Goal: Task Accomplishment & Management: Complete application form

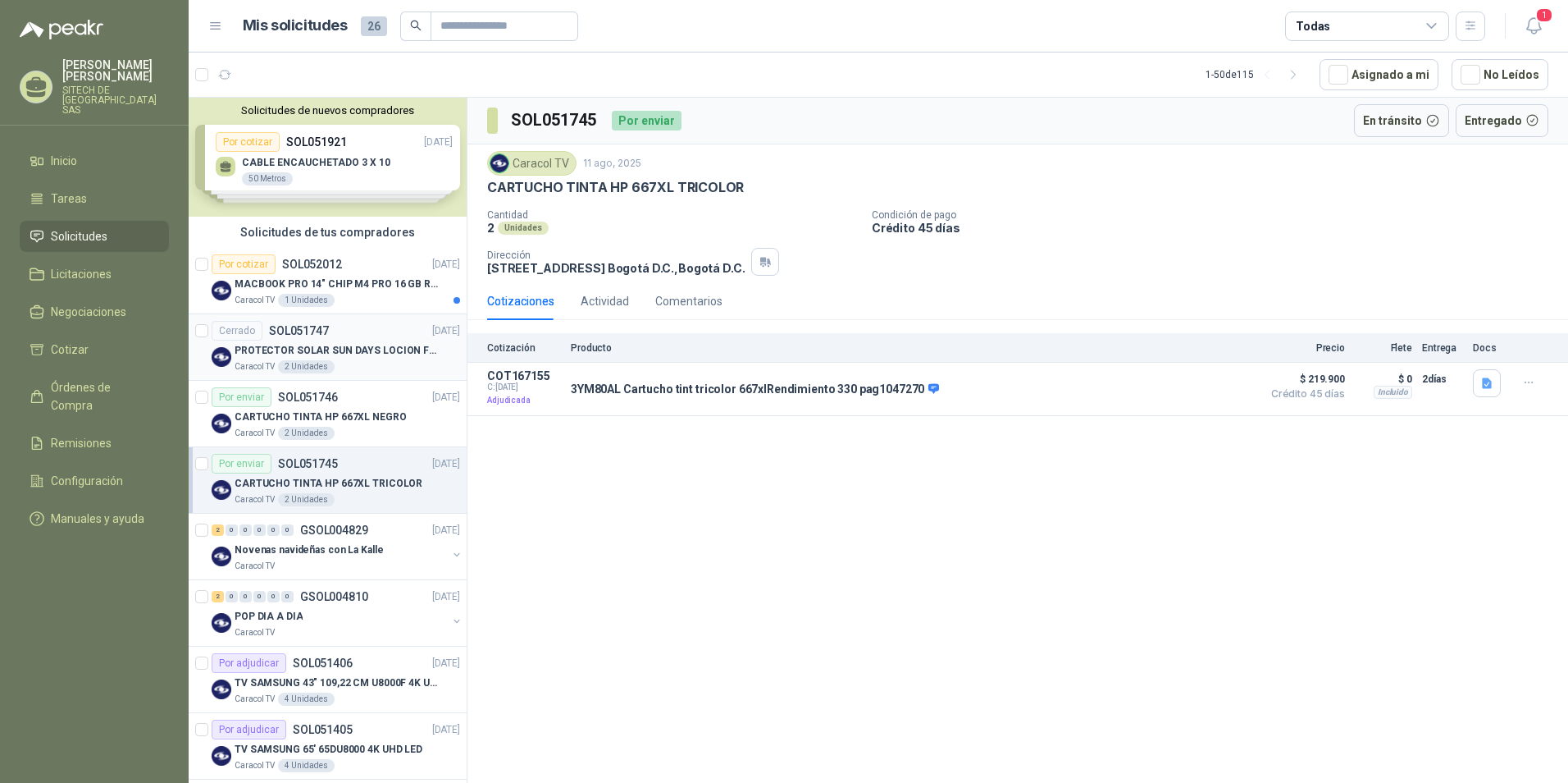
click at [380, 315] on article "Cerrado SOL051747 [DATE] PROTECTOR SOLAR SUN DAYS LOCION FPS 50 CAJA X 24 UN Ca…" at bounding box center [327, 348] width 278 height 67
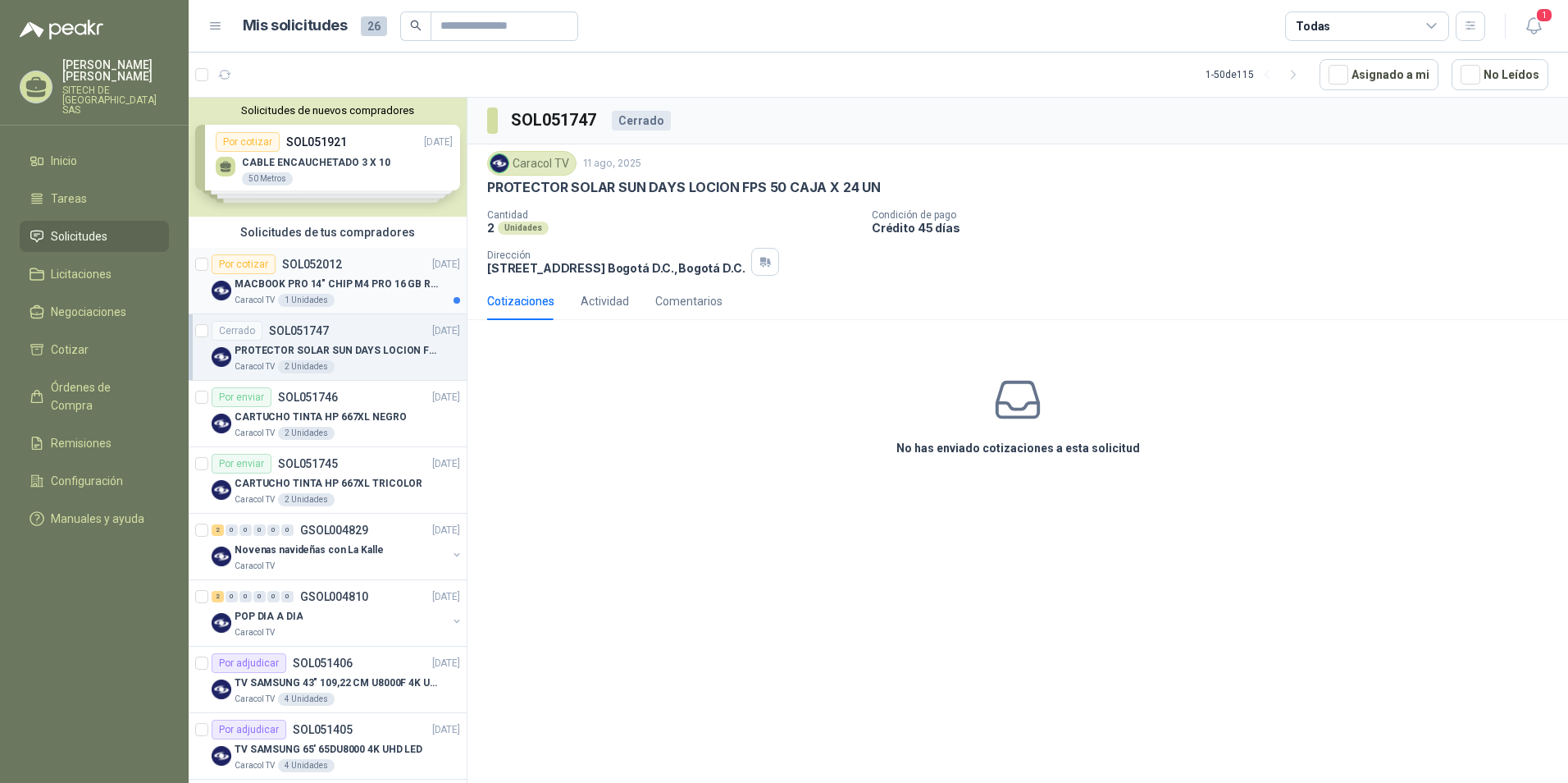
click at [335, 291] on p "MACBOOK PRO 14" CHIP M4 PRO 16 GB RAM" at bounding box center [337, 284] width 204 height 16
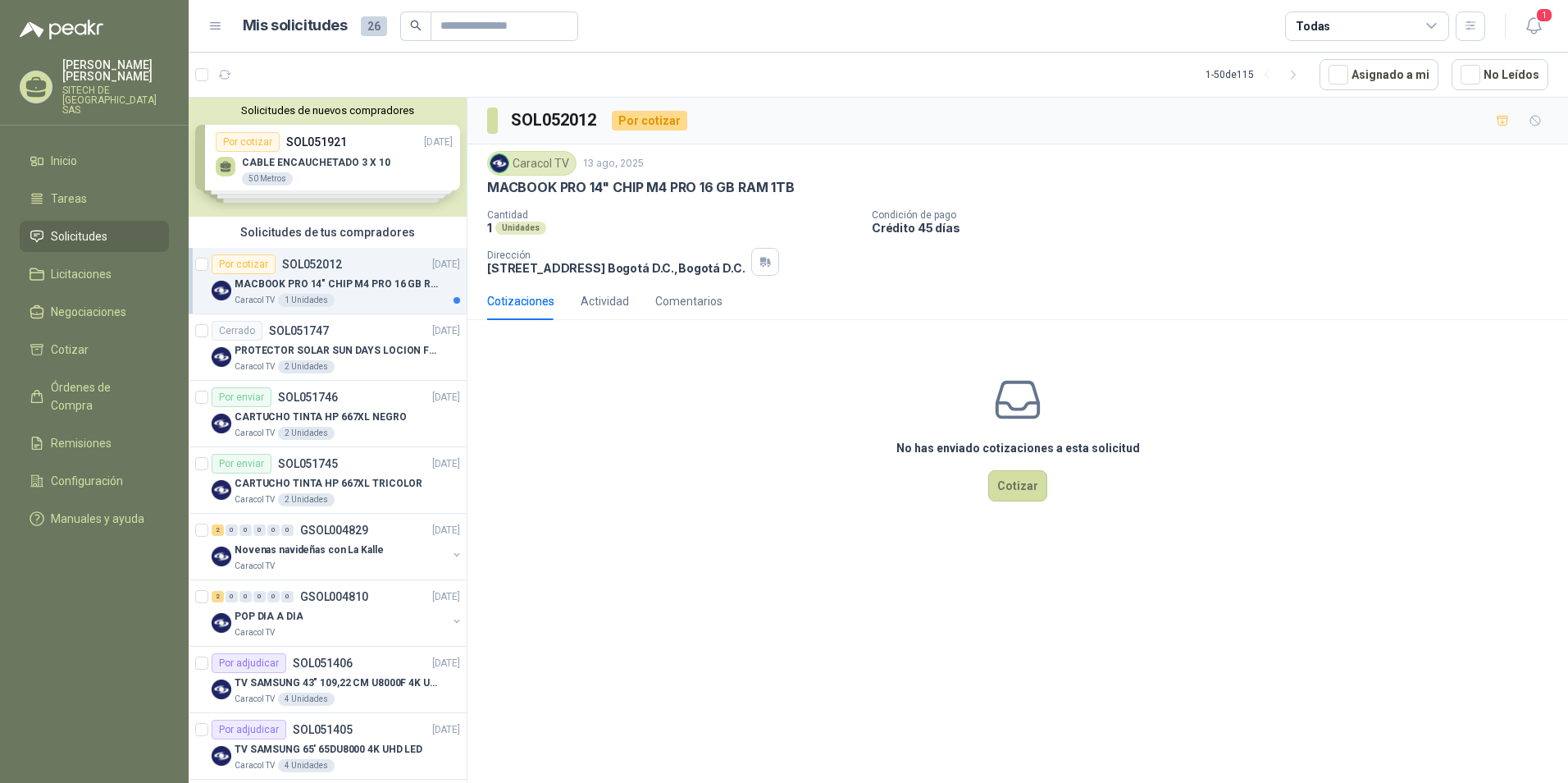
click at [335, 291] on p "MACBOOK PRO 14" CHIP M4 PRO 16 GB RAM 1TB" at bounding box center [337, 284] width 204 height 16
click at [577, 188] on p "MACBOOK PRO 14" CHIP M4 PRO 16 GB RAM 1TB" at bounding box center [641, 187] width 307 height 17
copy p "MACBOOK PRO 14" CHIP M4 PRO 16 GB RAM 1TB"
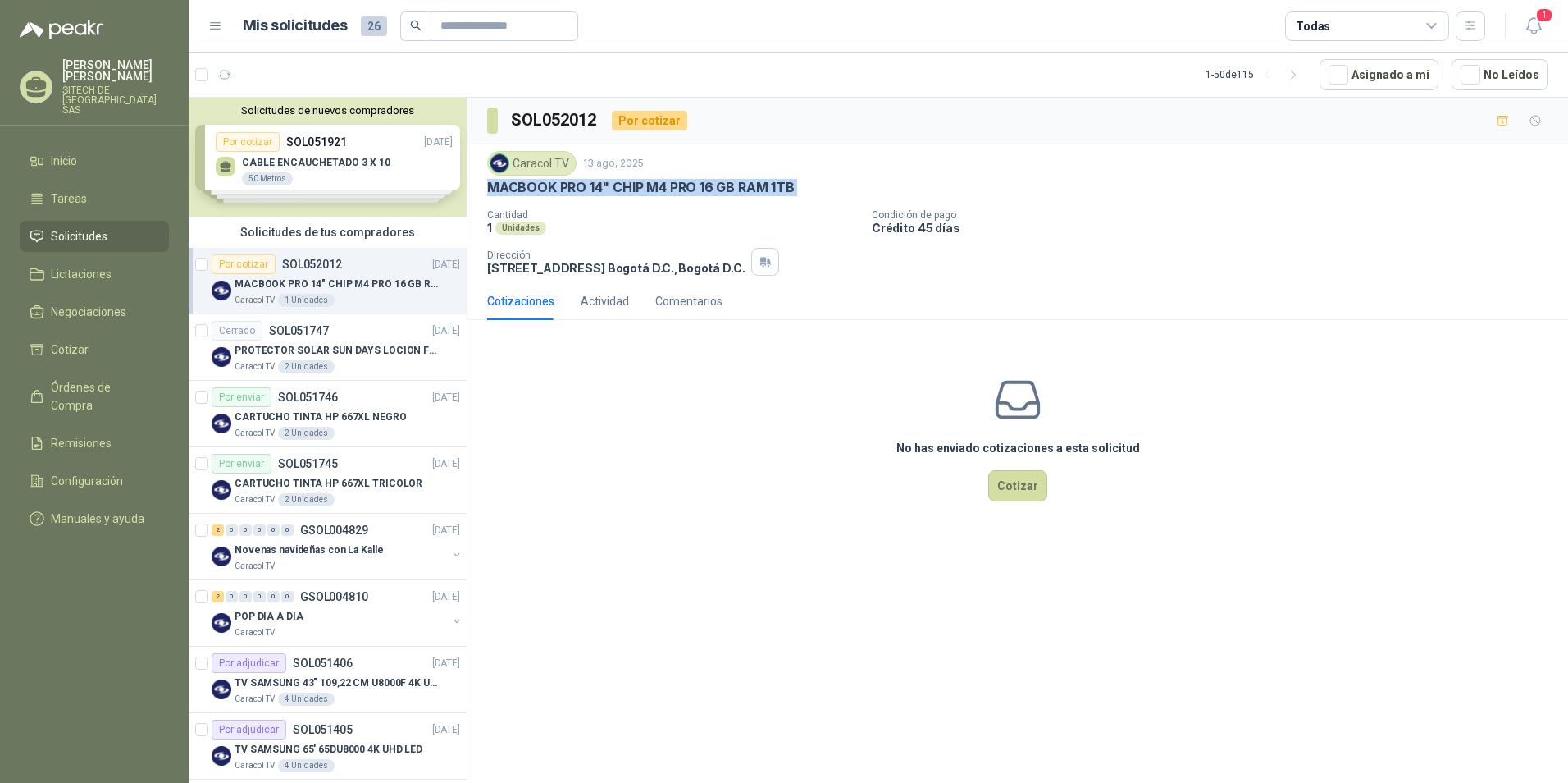
click at [539, 183] on p "MACBOOK PRO 14" CHIP M4 PRO 16 GB RAM 1TB" at bounding box center [641, 187] width 307 height 17
click at [1535, 16] on span "1" at bounding box center [1544, 15] width 18 height 16
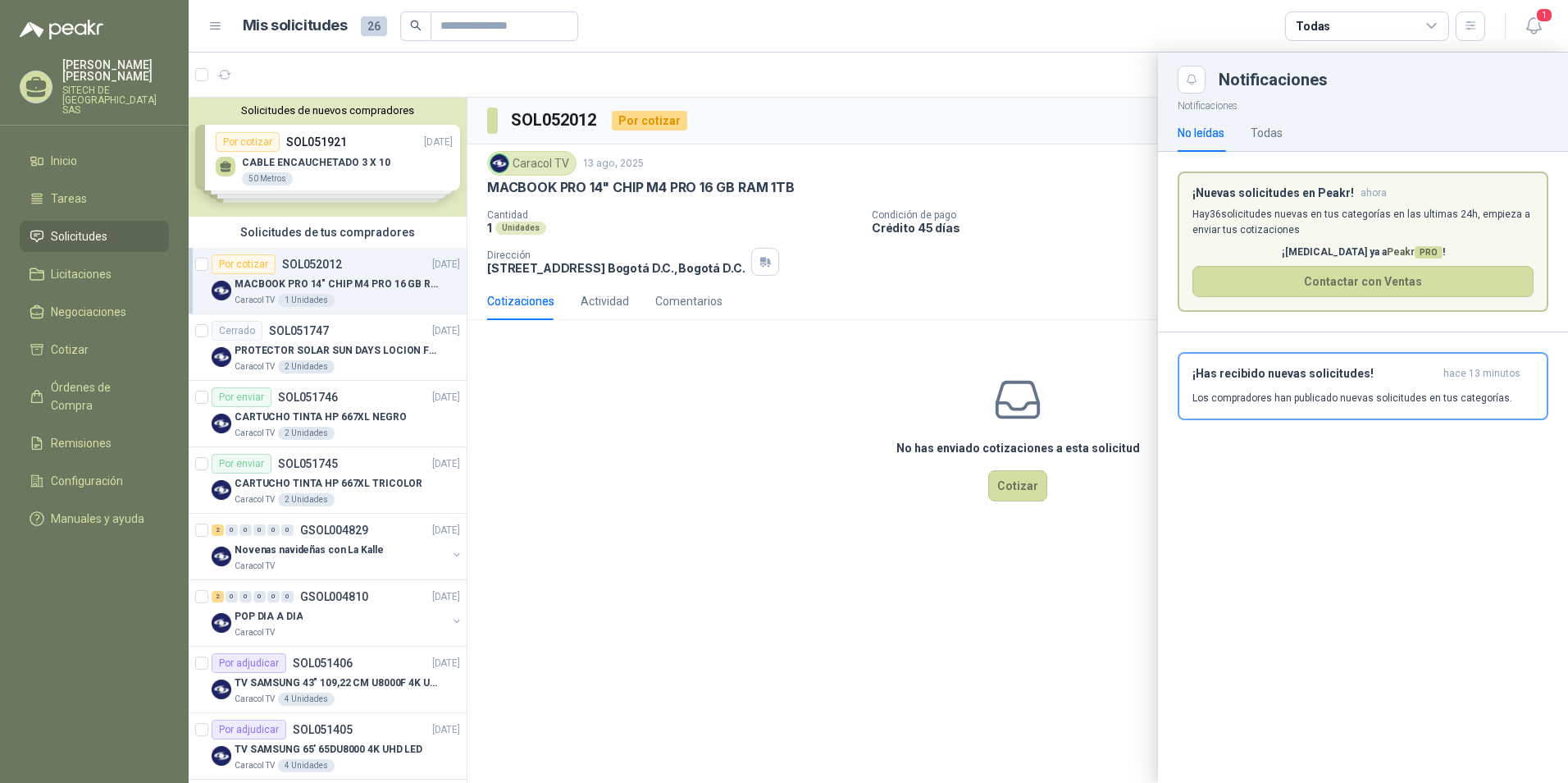
click at [978, 361] on div at bounding box center [878, 418] width 1380 height 731
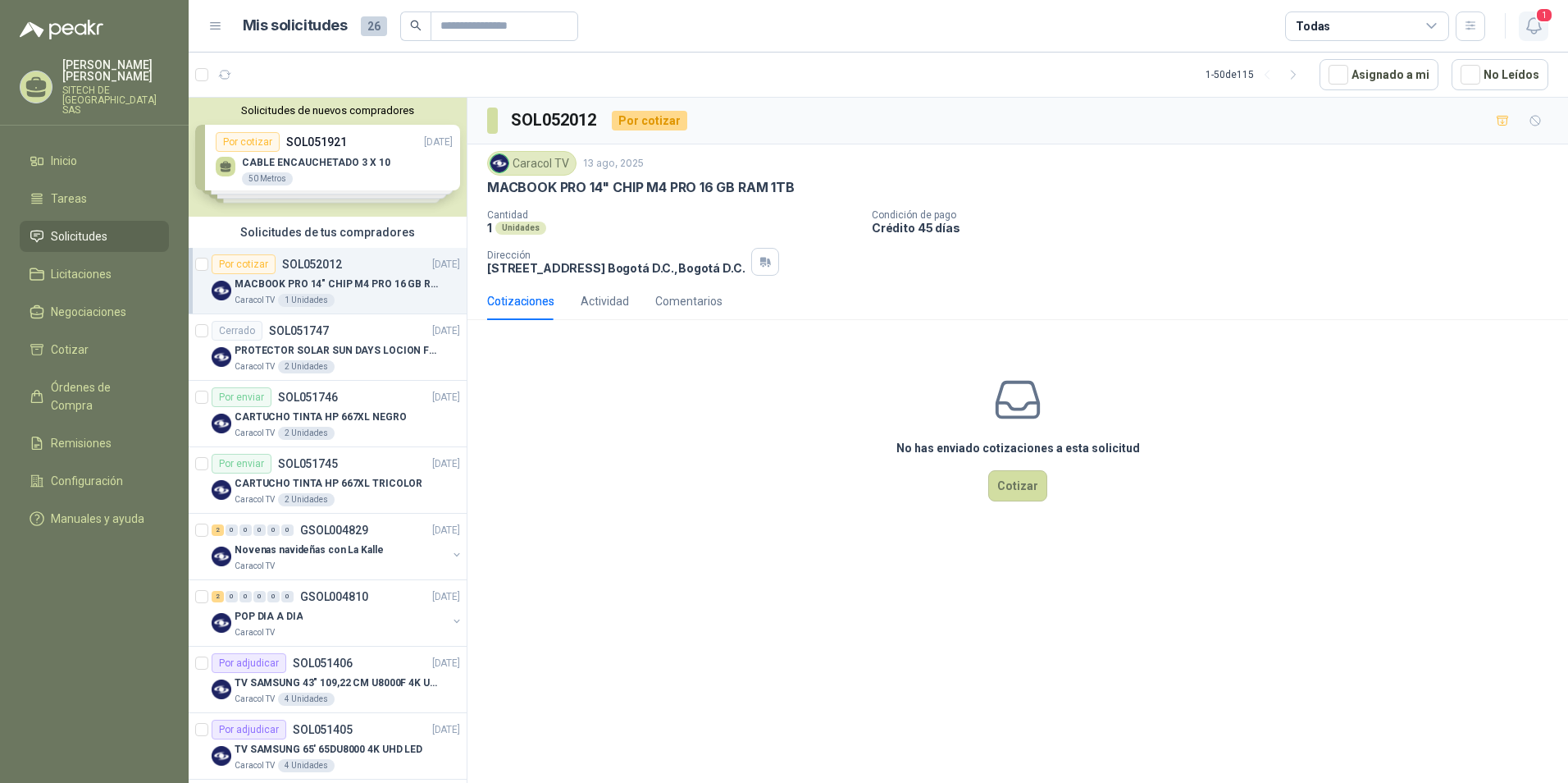
click at [1529, 24] on icon "button" at bounding box center [1533, 26] width 14 height 16
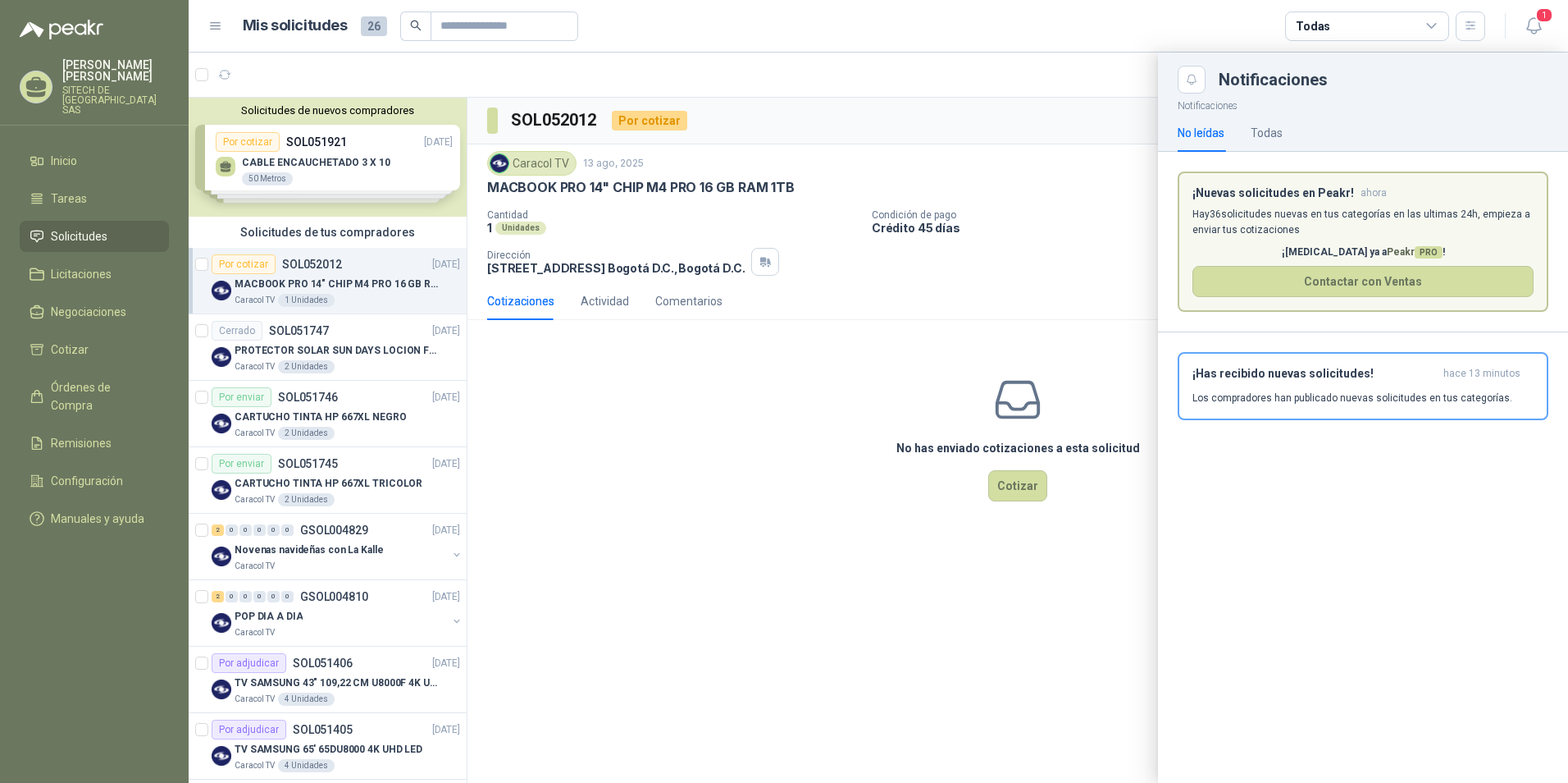
click at [1390, 223] on p "Hay 36 solicitudes nuevas en tus categorías en las ultimas 24h, empieza a envia…" at bounding box center [1363, 222] width 341 height 31
click at [1355, 374] on h3 "¡Has recibido nuevas solicitudes!" at bounding box center [1314, 374] width 244 height 14
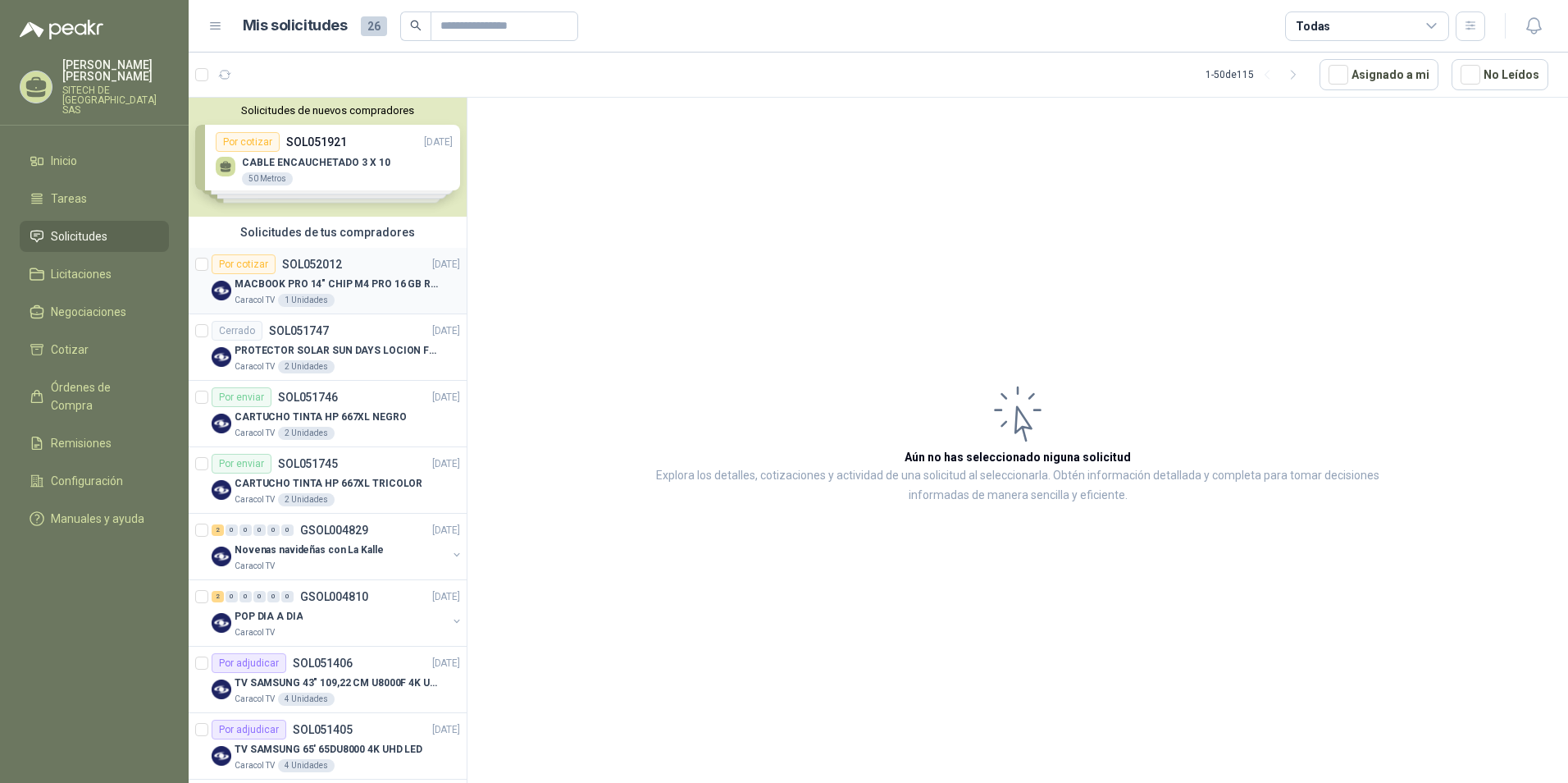
click at [394, 284] on p "MACBOOK PRO 14" CHIP M4 PRO 16 GB RAM 1TB" at bounding box center [337, 284] width 204 height 16
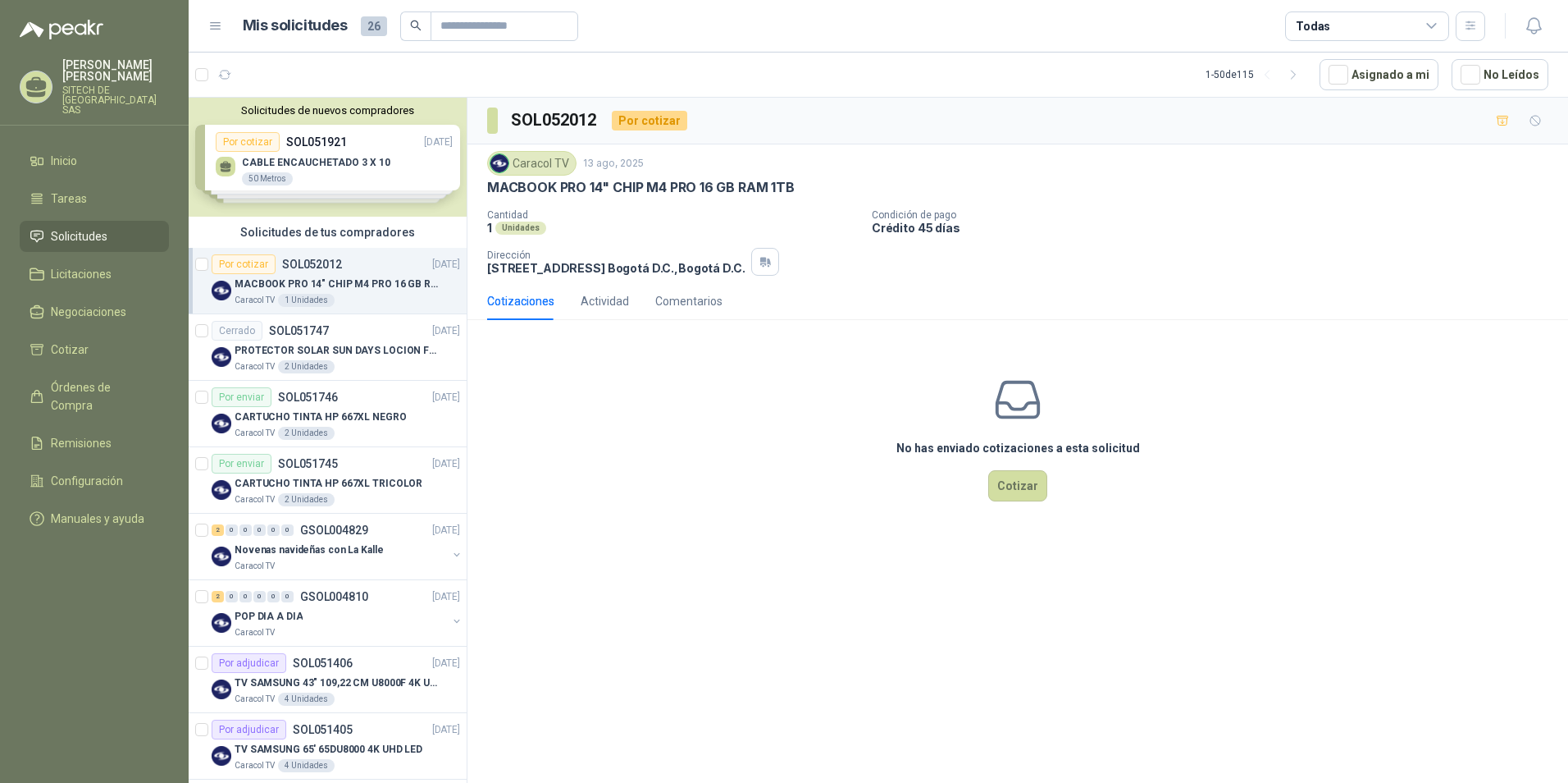
click at [533, 182] on p "MACBOOK PRO 14" CHIP M4 PRO 16 GB RAM 1TB" at bounding box center [641, 187] width 307 height 17
click at [505, 190] on p "MACBOOK PRO 14" CHIP M4 PRO 16 GB RAM 1TB" at bounding box center [641, 187] width 307 height 17
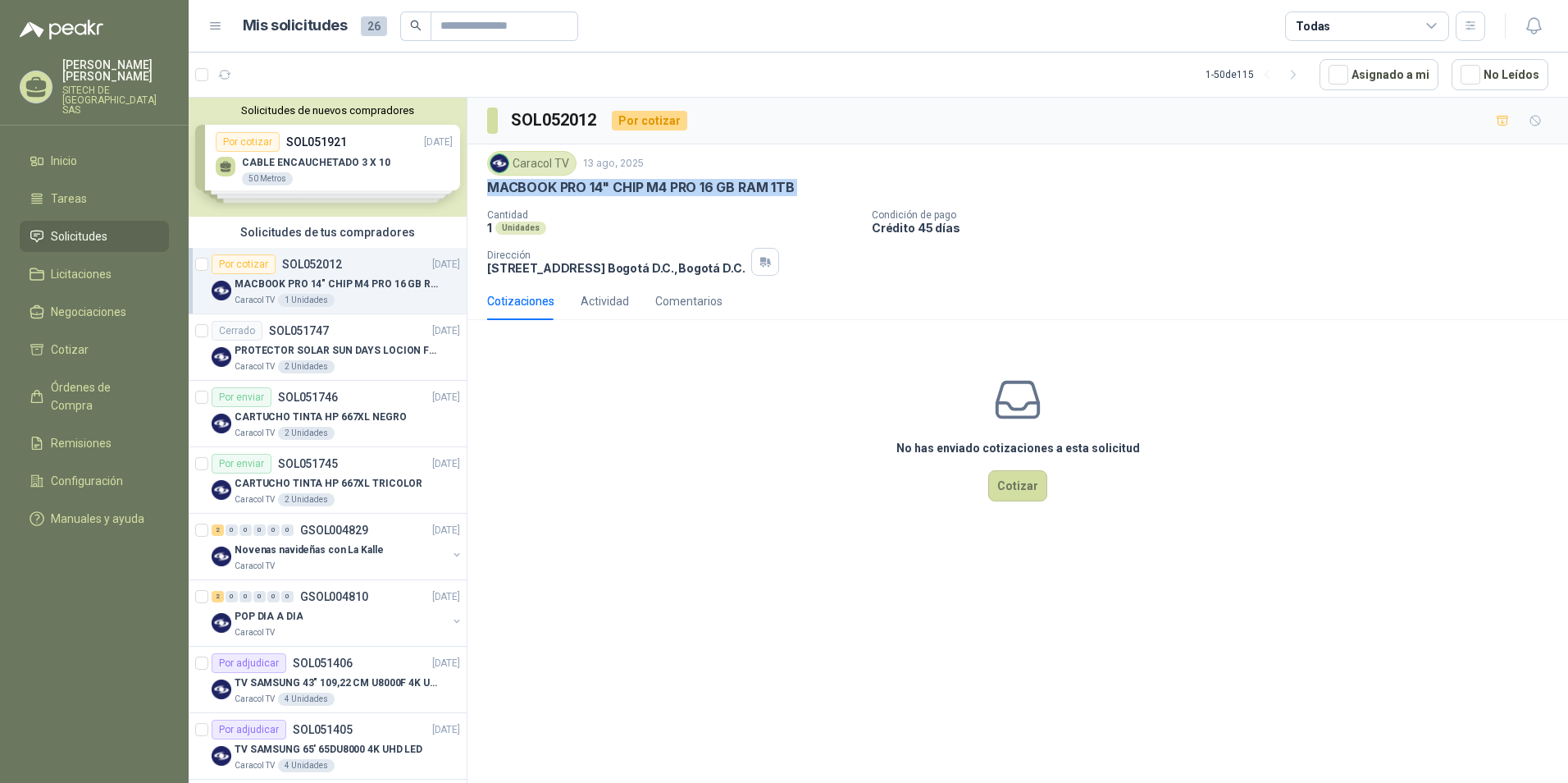
click at [505, 190] on p "MACBOOK PRO 14" CHIP M4 PRO 16 GB RAM 1TB" at bounding box center [641, 187] width 307 height 17
click at [533, 184] on p "MACBOOK PRO 14" CHIP M4 PRO 16 GB RAM 1TB" at bounding box center [641, 187] width 307 height 17
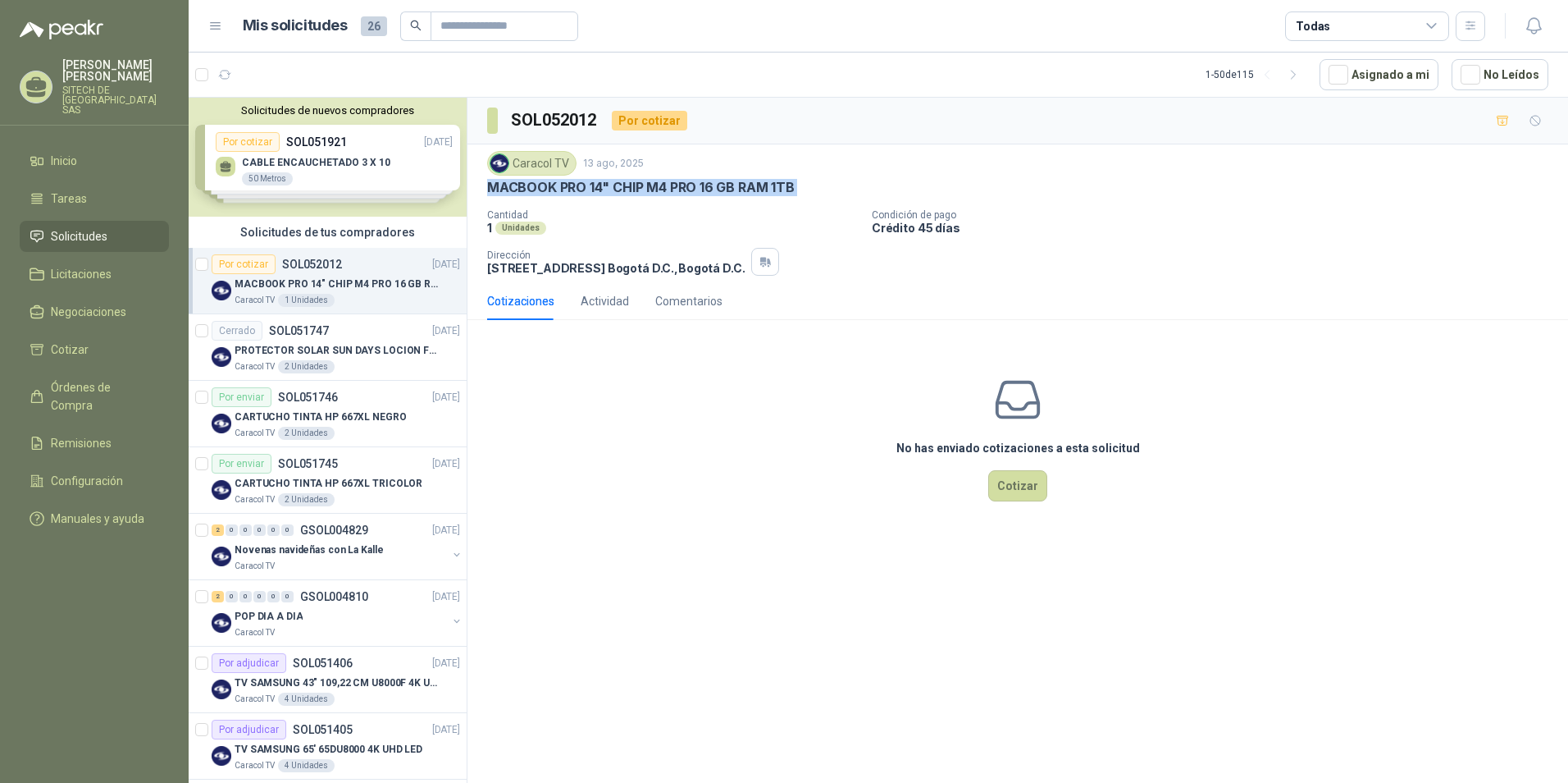
click at [533, 184] on p "MACBOOK PRO 14" CHIP M4 PRO 16 GB RAM 1TB" at bounding box center [641, 187] width 307 height 17
click at [585, 193] on p "MACBOOK PRO 14" CHIP M4 PRO 16 GB RAM 1TB" at bounding box center [641, 187] width 307 height 17
click at [561, 184] on p "MACBOOK PRO 14" CHIP M4 PRO 16 GB RAM 1TB" at bounding box center [641, 187] width 307 height 17
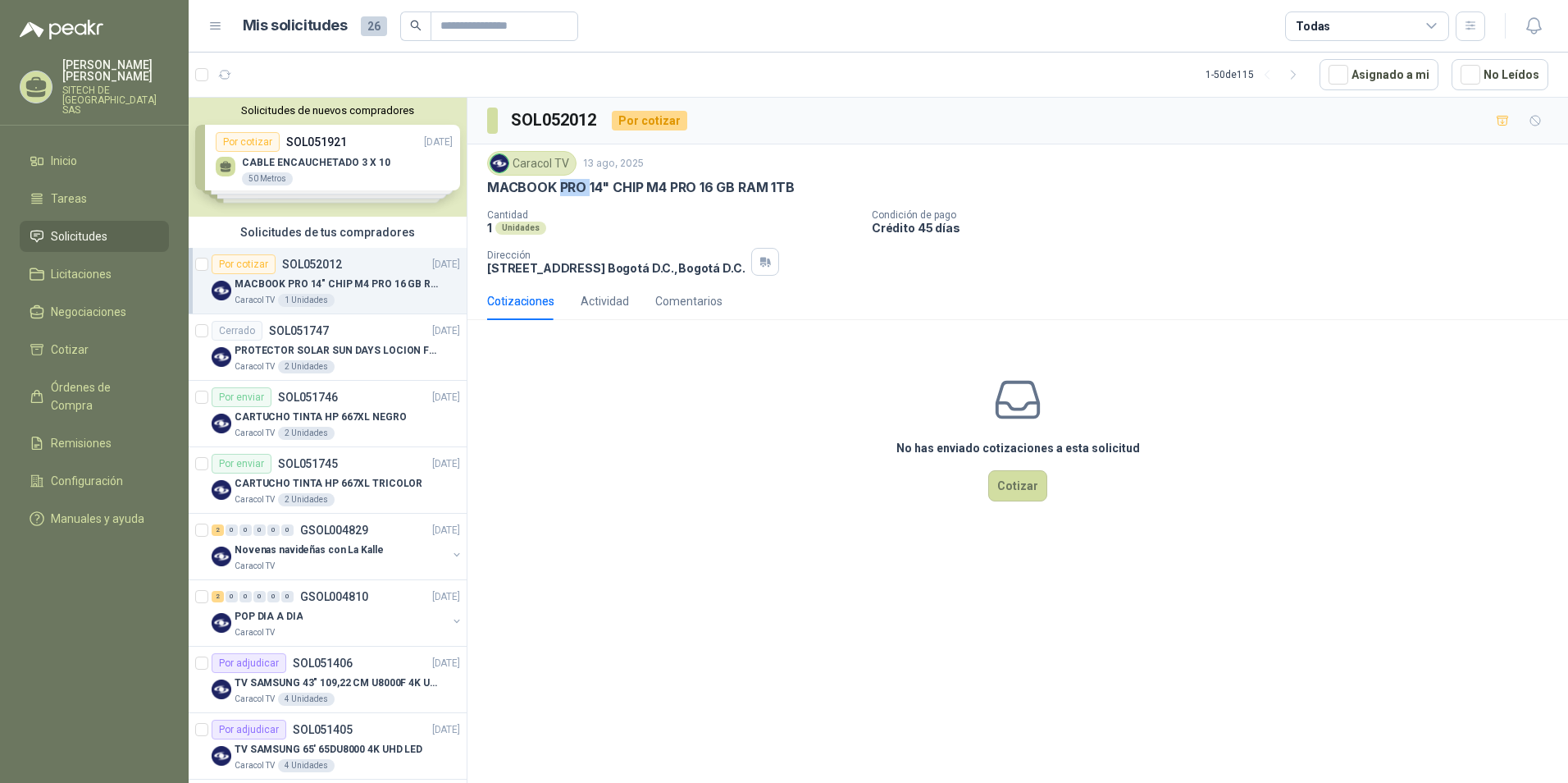
click at [561, 184] on p "MACBOOK PRO 14" CHIP M4 PRO 16 GB RAM 1TB" at bounding box center [641, 187] width 307 height 17
click at [530, 188] on p "MACBOOK PRO 14" CHIP M4 PRO 16 GB RAM 1TB" at bounding box center [641, 187] width 307 height 17
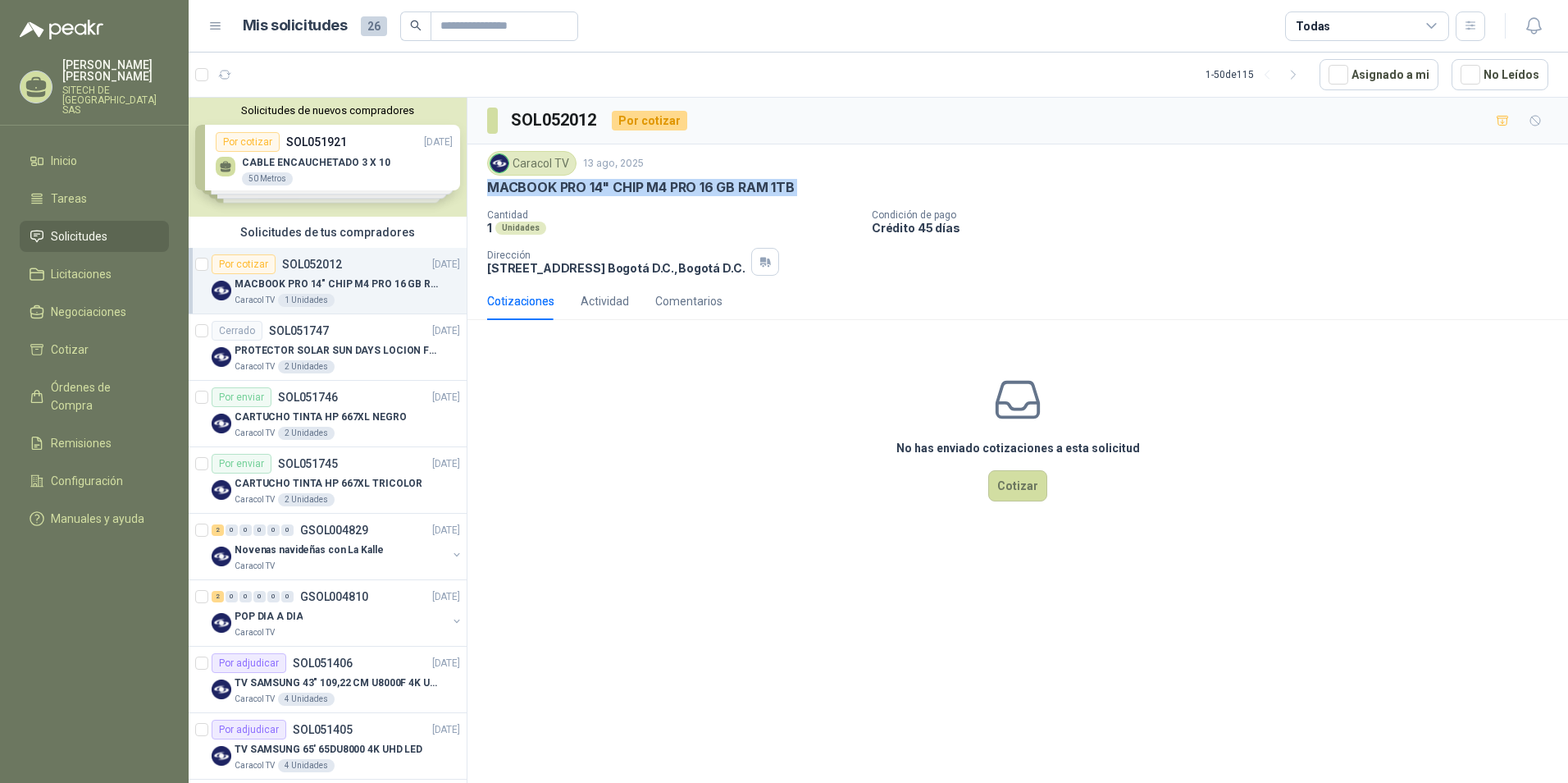
click at [541, 180] on p "MACBOOK PRO 14" CHIP M4 PRO 16 GB RAM 1TB" at bounding box center [641, 187] width 307 height 17
click at [536, 188] on p "MACBOOK PRO 14" CHIP M4 PRO 16 GB RAM 1TB" at bounding box center [641, 187] width 307 height 17
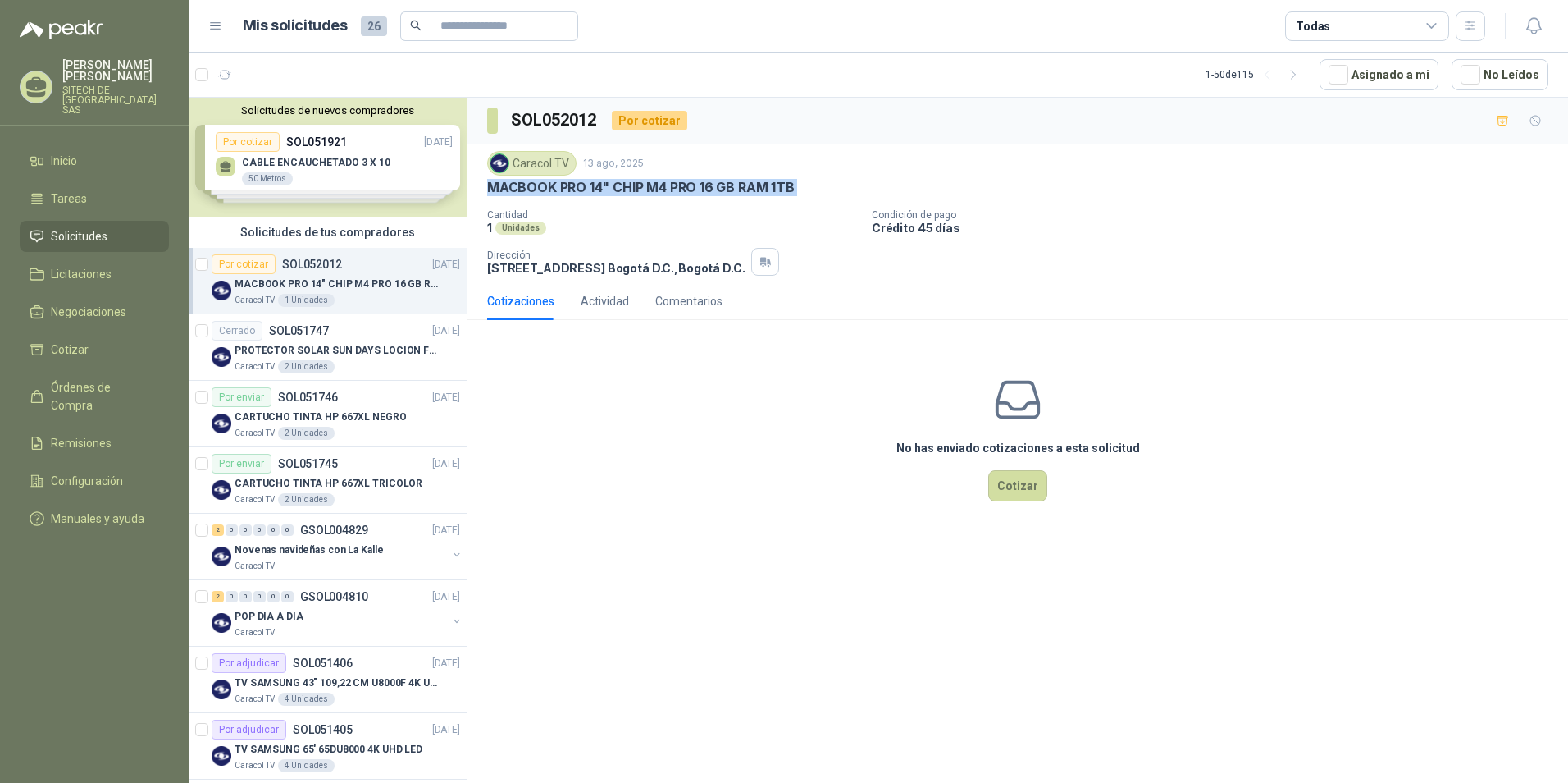
click at [536, 188] on p "MACBOOK PRO 14" CHIP M4 PRO 16 GB RAM 1TB" at bounding box center [641, 187] width 307 height 17
click at [529, 196] on p "MACBOOK PRO 14" CHIP M4 PRO 16 GB RAM 1TB" at bounding box center [641, 187] width 307 height 17
click at [566, 187] on p "MACBOOK PRO 14" CHIP M4 PRO 16 GB RAM 1TB" at bounding box center [641, 187] width 307 height 17
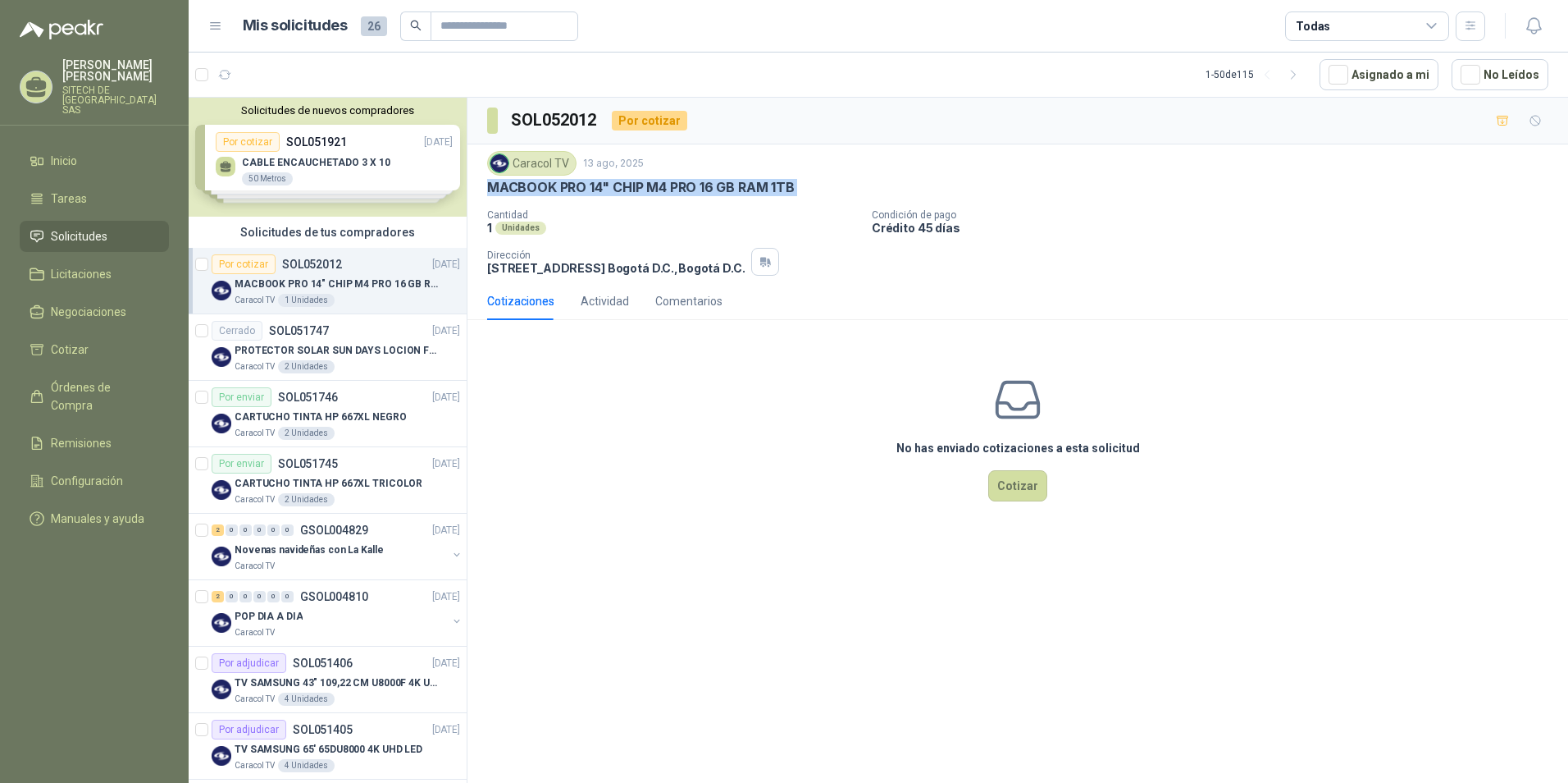
click at [566, 187] on p "MACBOOK PRO 14" CHIP M4 PRO 16 GB RAM 1TB" at bounding box center [641, 187] width 307 height 17
copy p "MACBOOK PRO 14" CHIP M4 PRO 16 GB RAM 1TB"
click at [558, 188] on p "MACBOOK PRO 14" CHIP M4 PRO 16 GB RAM 1TB" at bounding box center [641, 187] width 307 height 17
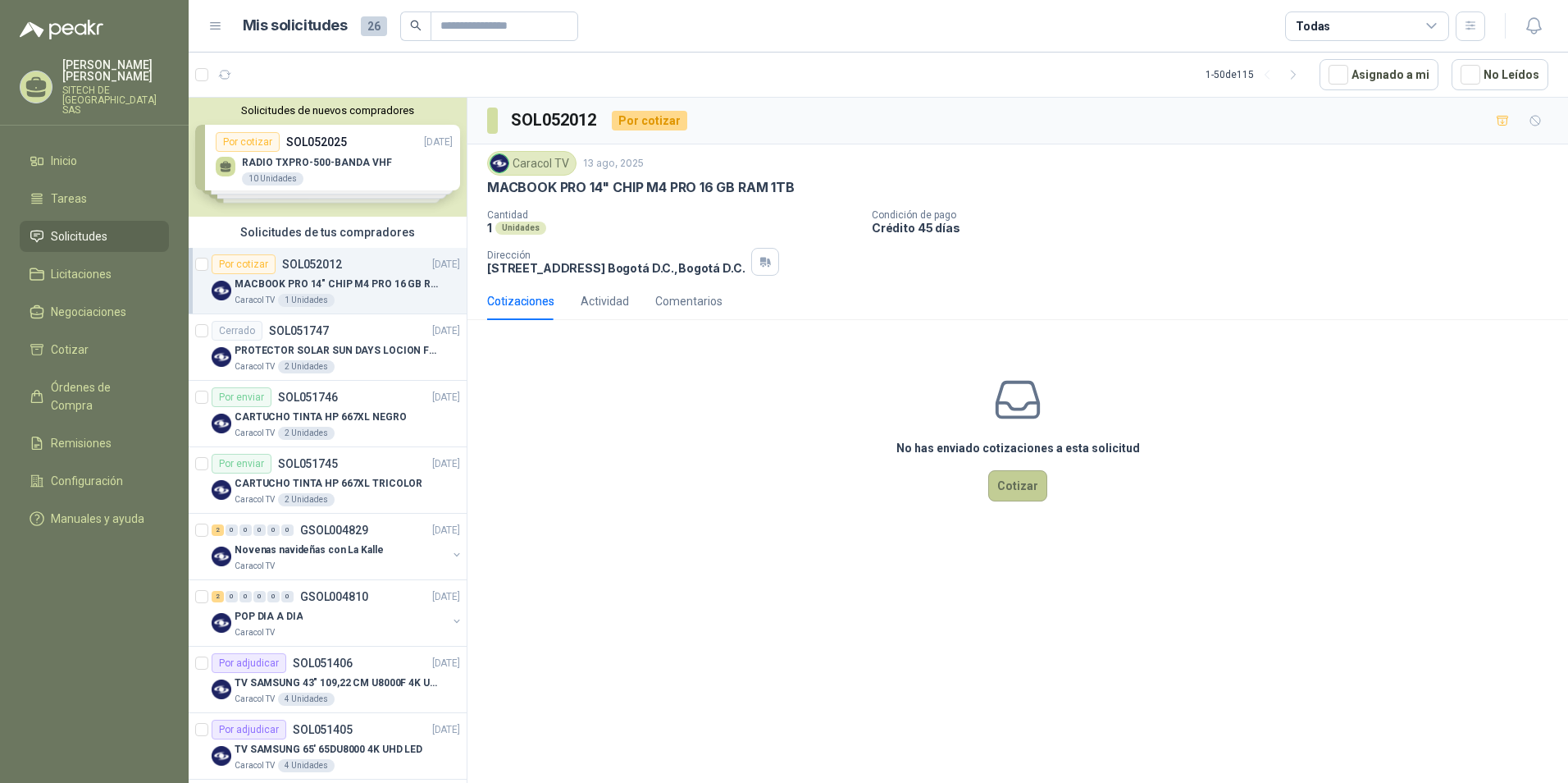
click at [1030, 478] on button "Cotizar" at bounding box center [1018, 485] width 59 height 31
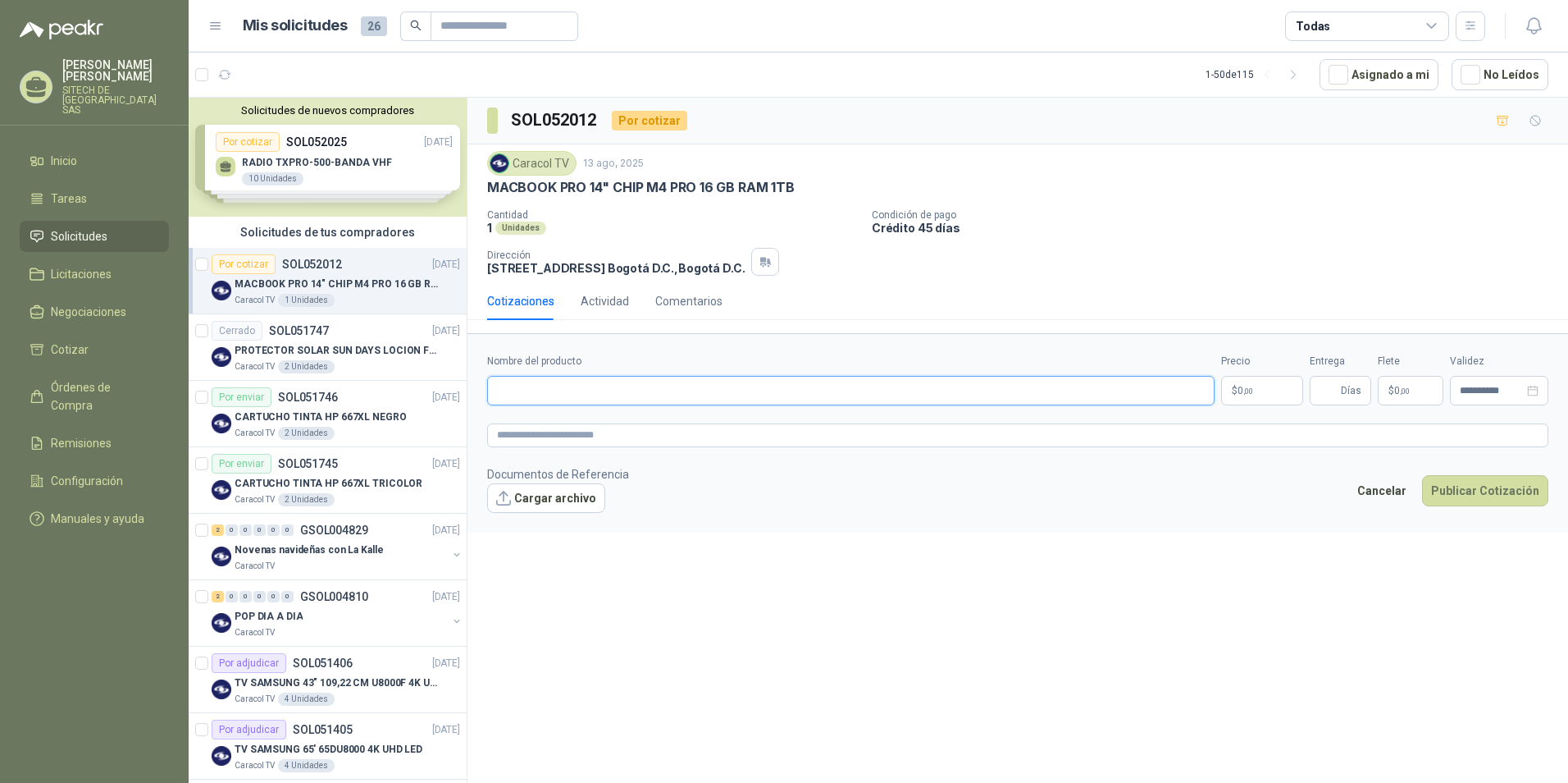
click at [523, 401] on input "Nombre del producto" at bounding box center [850, 390] width 728 height 29
paste input "**********"
type input "**********"
click at [528, 435] on textarea at bounding box center [1017, 435] width 1062 height 24
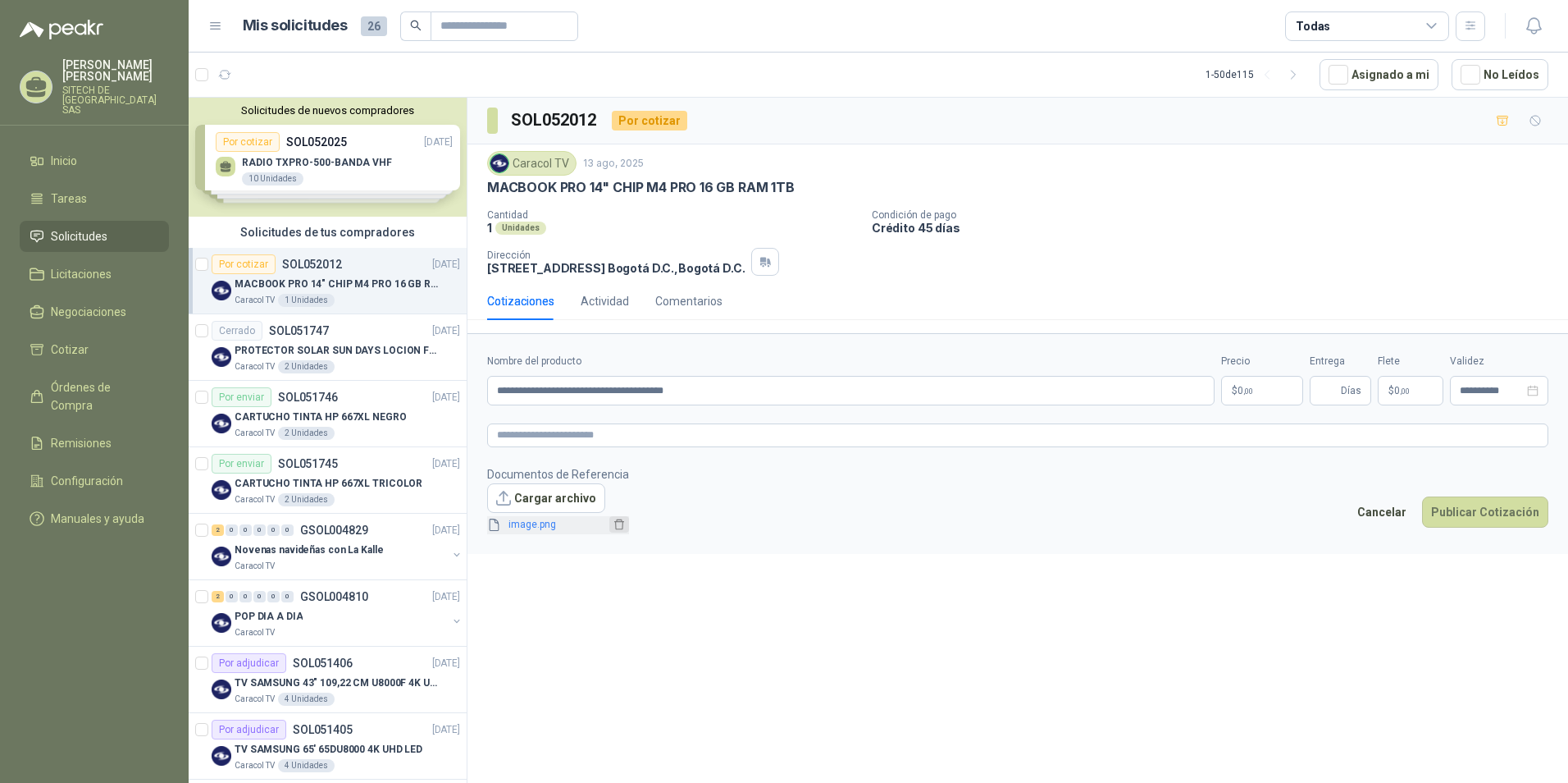
click at [617, 531] on button "button" at bounding box center [619, 524] width 20 height 16
click at [521, 433] on textarea at bounding box center [1017, 435] width 1062 height 24
click at [556, 384] on input "**********" at bounding box center [850, 390] width 728 height 29
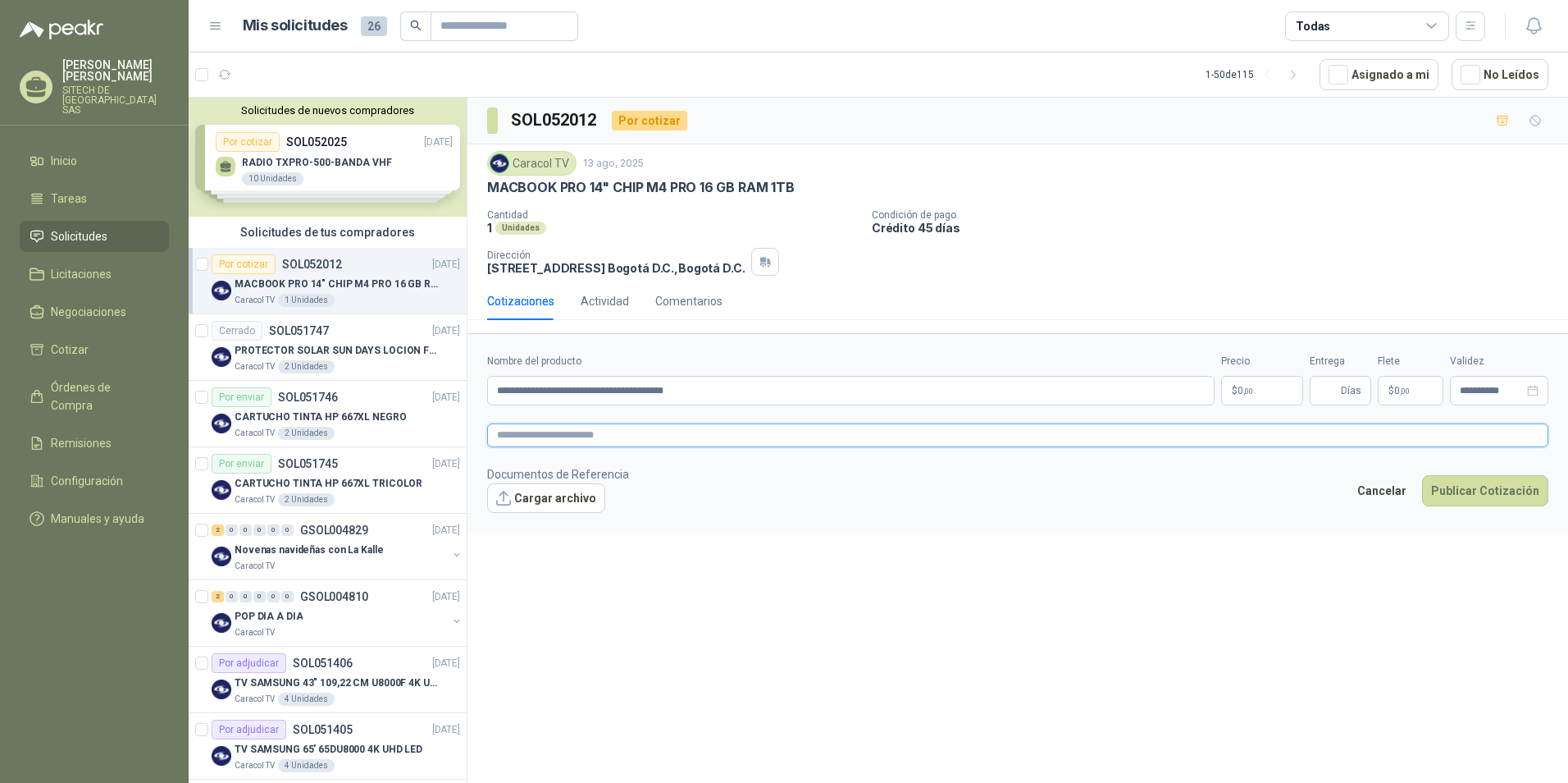
click at [532, 433] on textarea at bounding box center [1017, 435] width 1062 height 24
paste textarea "**********"
type textarea "**********"
click at [1266, 389] on p "$ 0 ,00" at bounding box center [1262, 390] width 82 height 29
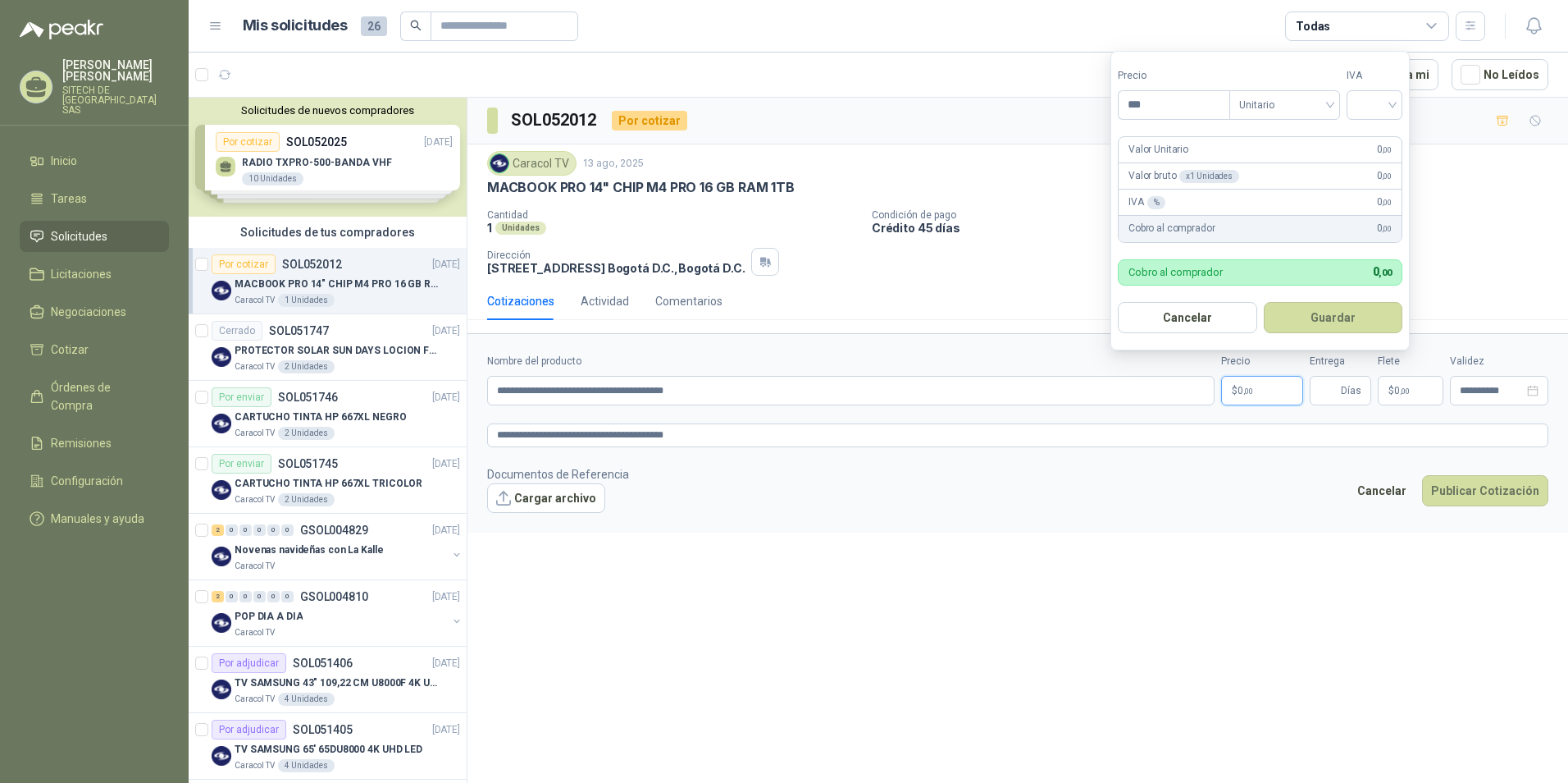
click at [1266, 389] on p "$ 0 ,00" at bounding box center [1262, 390] width 82 height 29
click at [1174, 111] on input "***" at bounding box center [1174, 104] width 111 height 28
type input "**********"
click at [1293, 107] on span "Unitario" at bounding box center [1285, 105] width 91 height 25
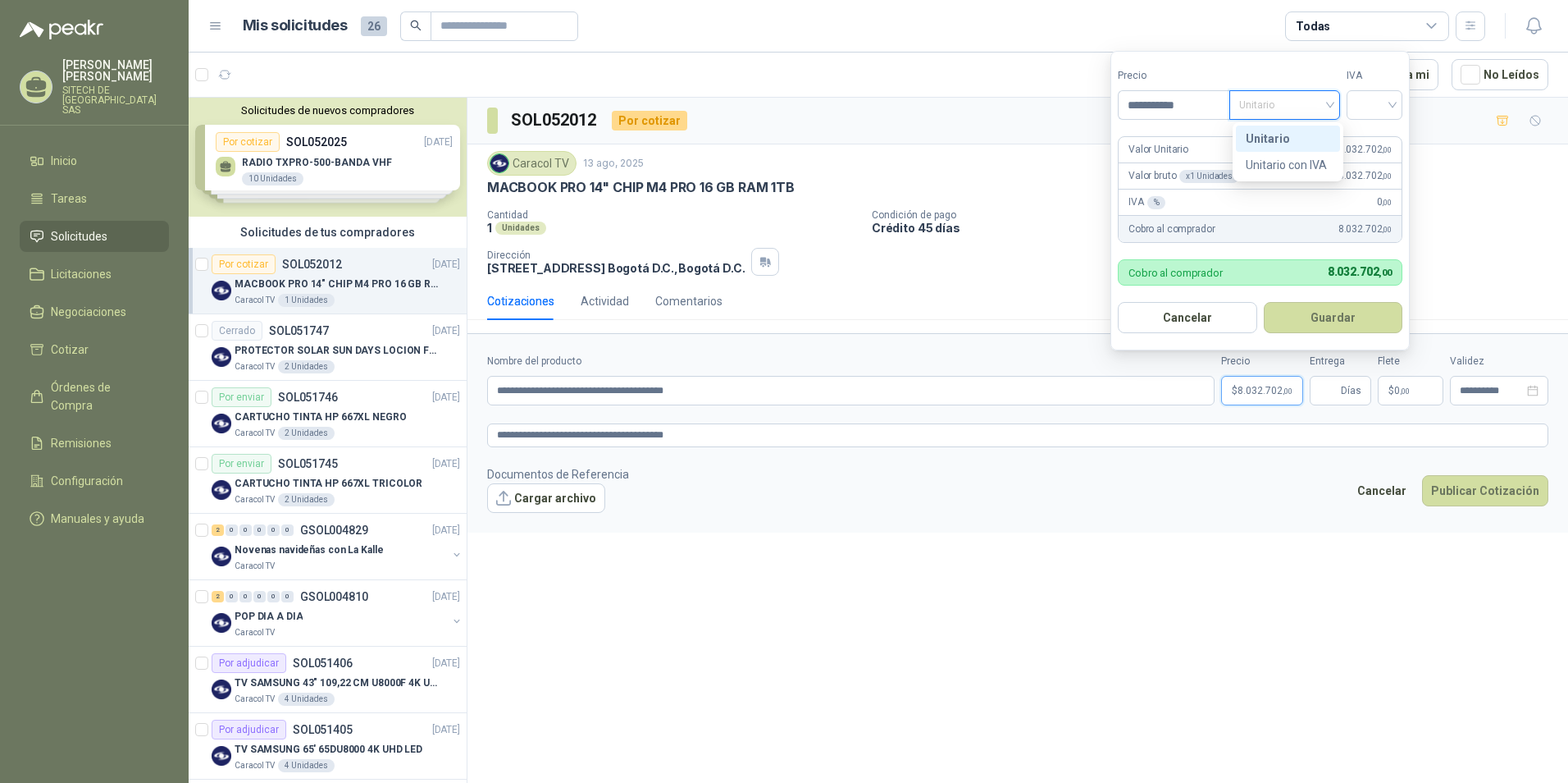
click at [1286, 135] on div "Unitario" at bounding box center [1287, 139] width 84 height 18
click at [1366, 101] on input "search" at bounding box center [1374, 103] width 36 height 25
click at [1373, 141] on div "19%" at bounding box center [1378, 139] width 30 height 18
click at [1317, 324] on button "Guardar" at bounding box center [1336, 317] width 141 height 31
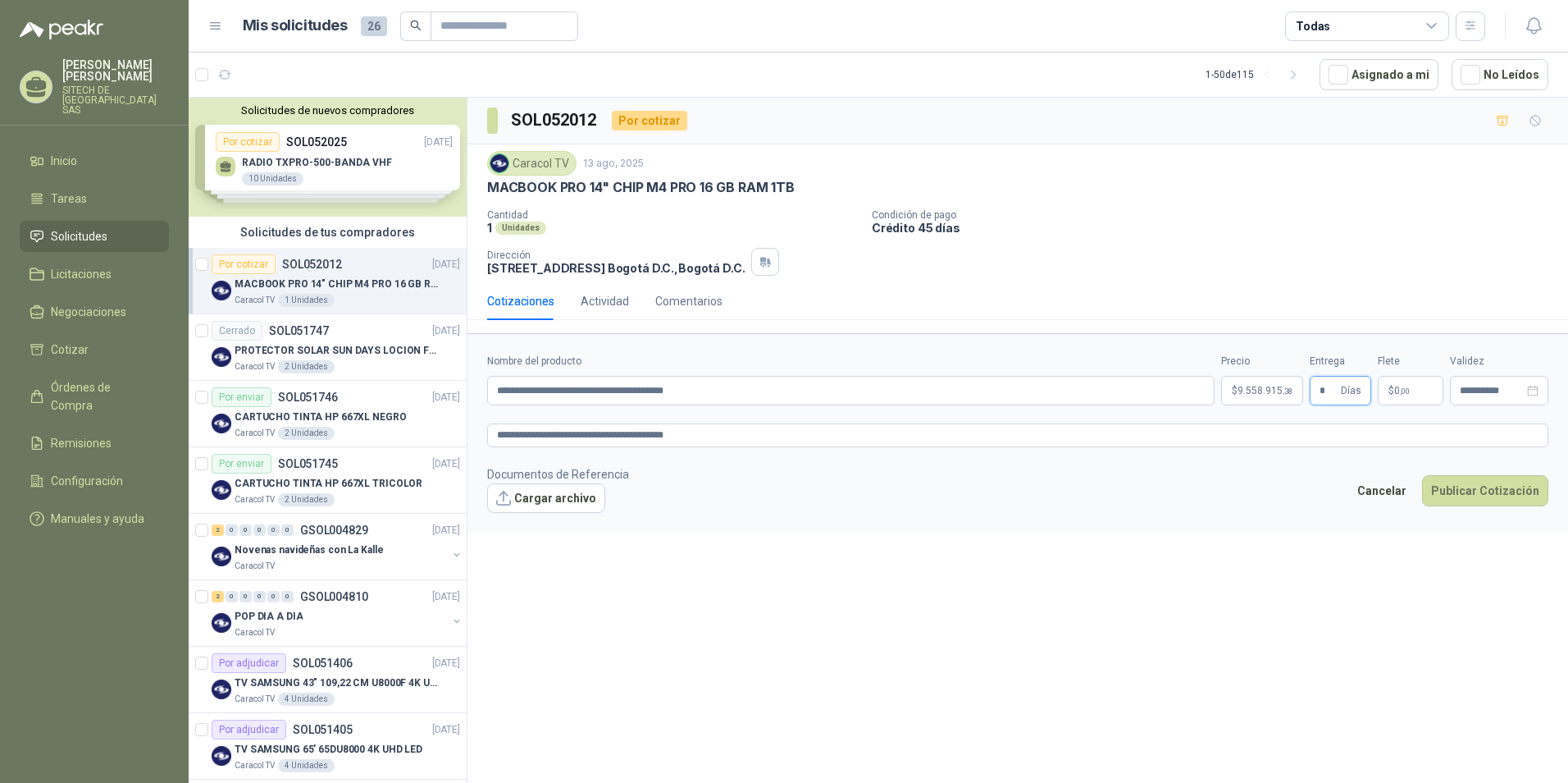
type input "*"
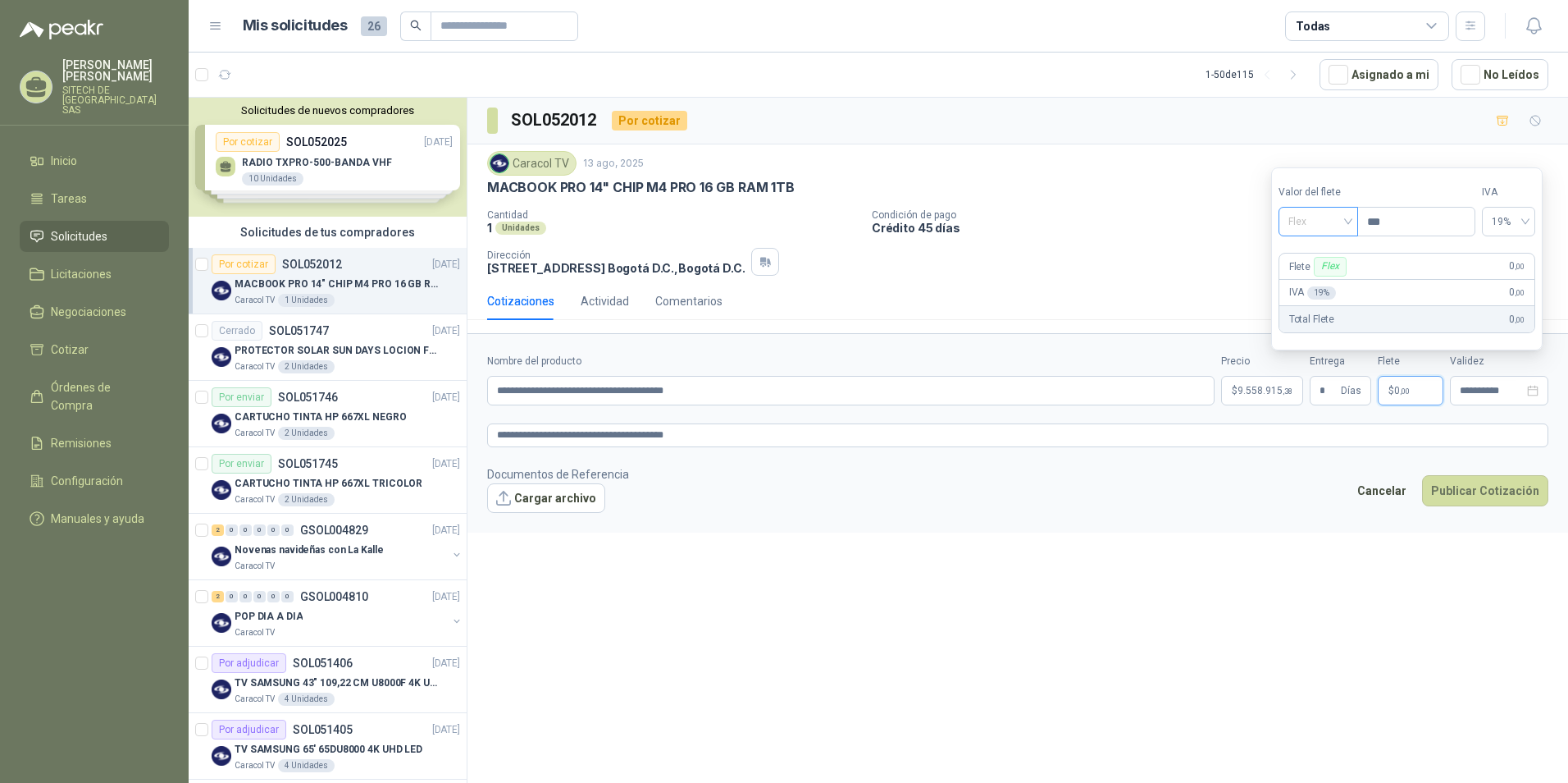
click at [1342, 222] on span "Flex" at bounding box center [1317, 221] width 60 height 25
click at [1317, 278] on div "Incluido" at bounding box center [1320, 282] width 57 height 18
click at [1509, 220] on span "0%" at bounding box center [1511, 221] width 31 height 25
click at [1390, 390] on span "$" at bounding box center [1391, 390] width 5 height 10
click at [1483, 382] on div "**********" at bounding box center [1499, 390] width 99 height 29
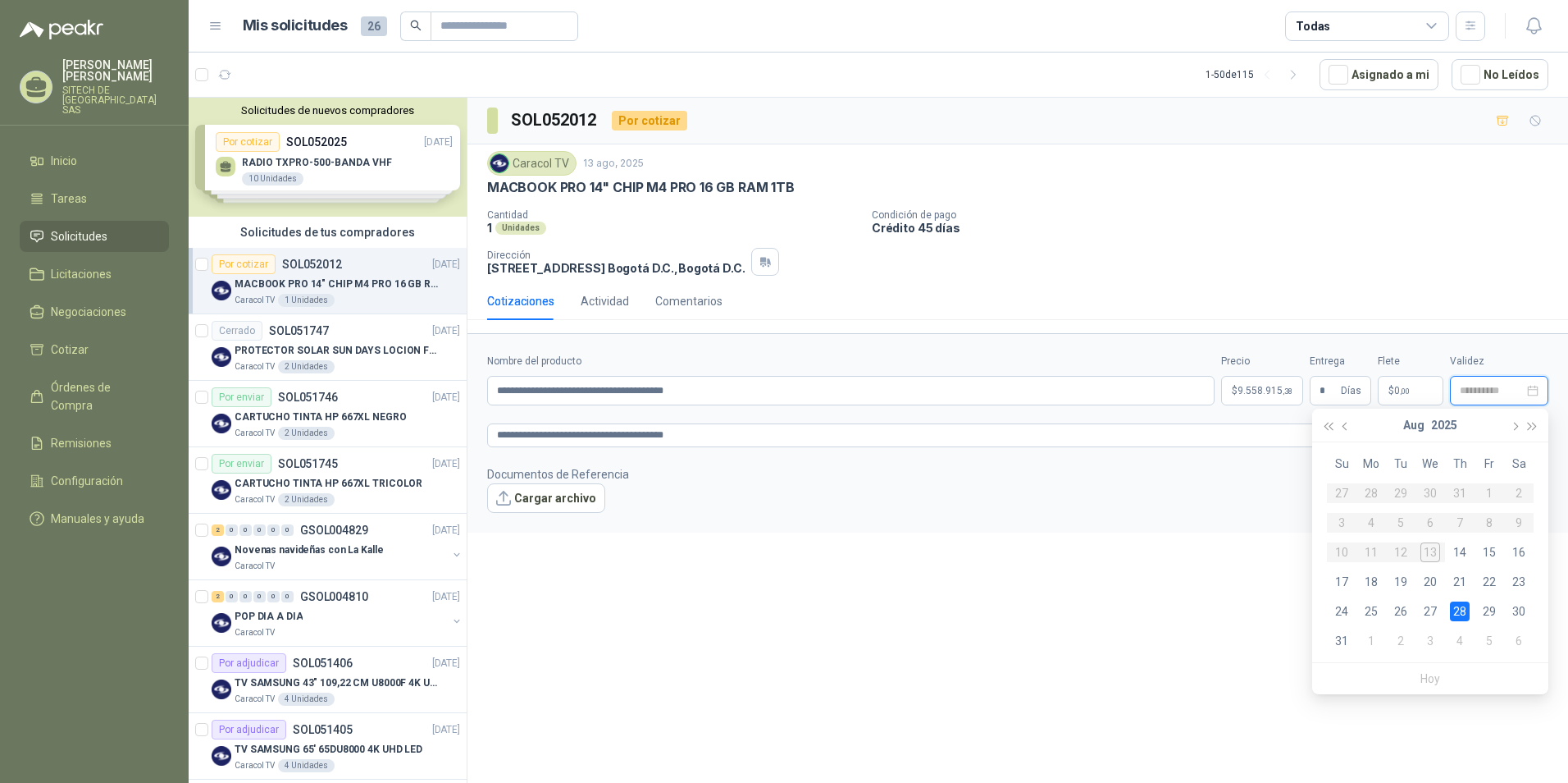
type input "**********"
click at [1457, 613] on div "28" at bounding box center [1460, 611] width 20 height 20
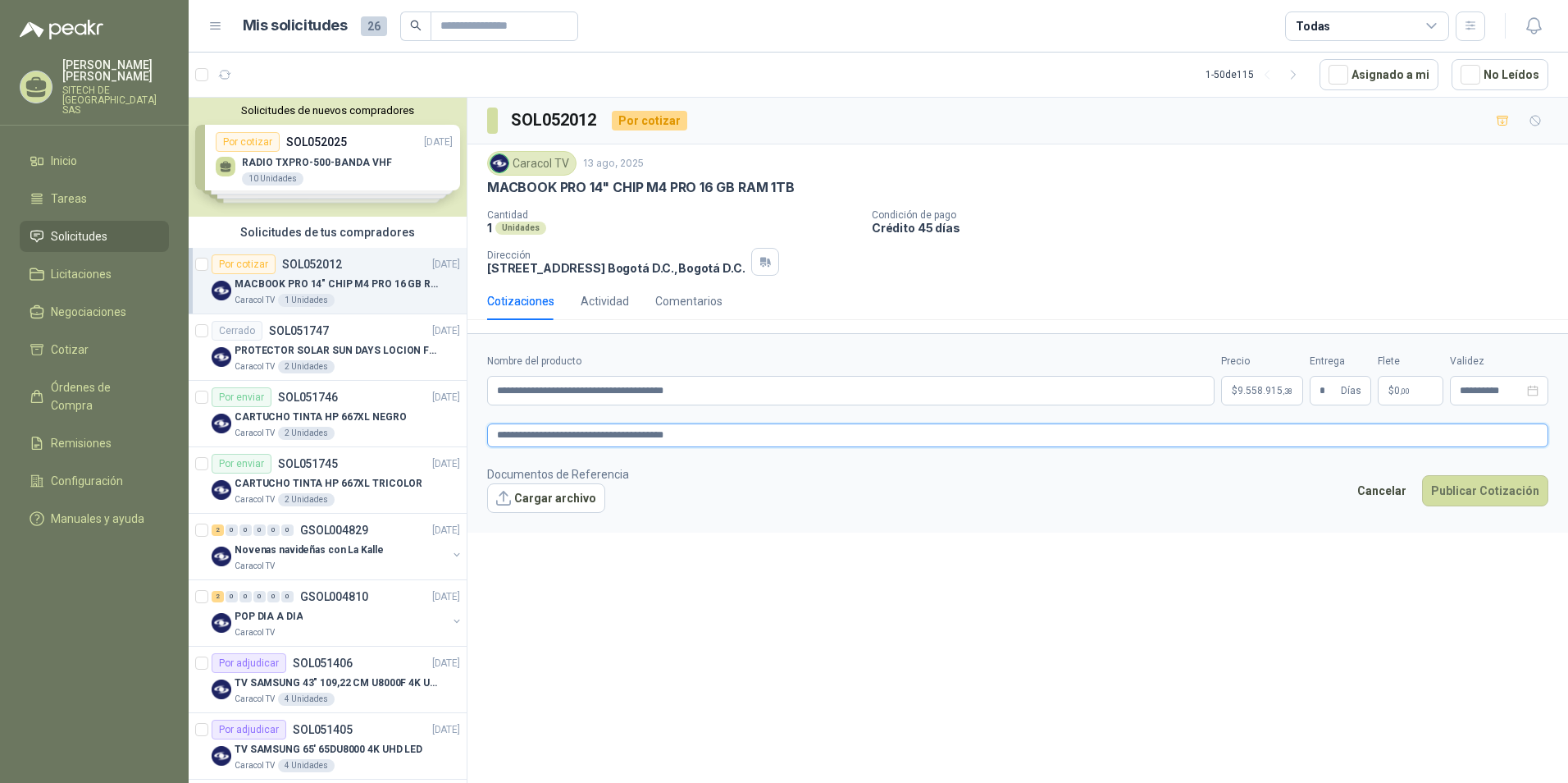
click at [750, 433] on textarea "**********" at bounding box center [1017, 435] width 1062 height 24
click at [1256, 388] on span "9.558.915 ,38" at bounding box center [1265, 390] width 55 height 10
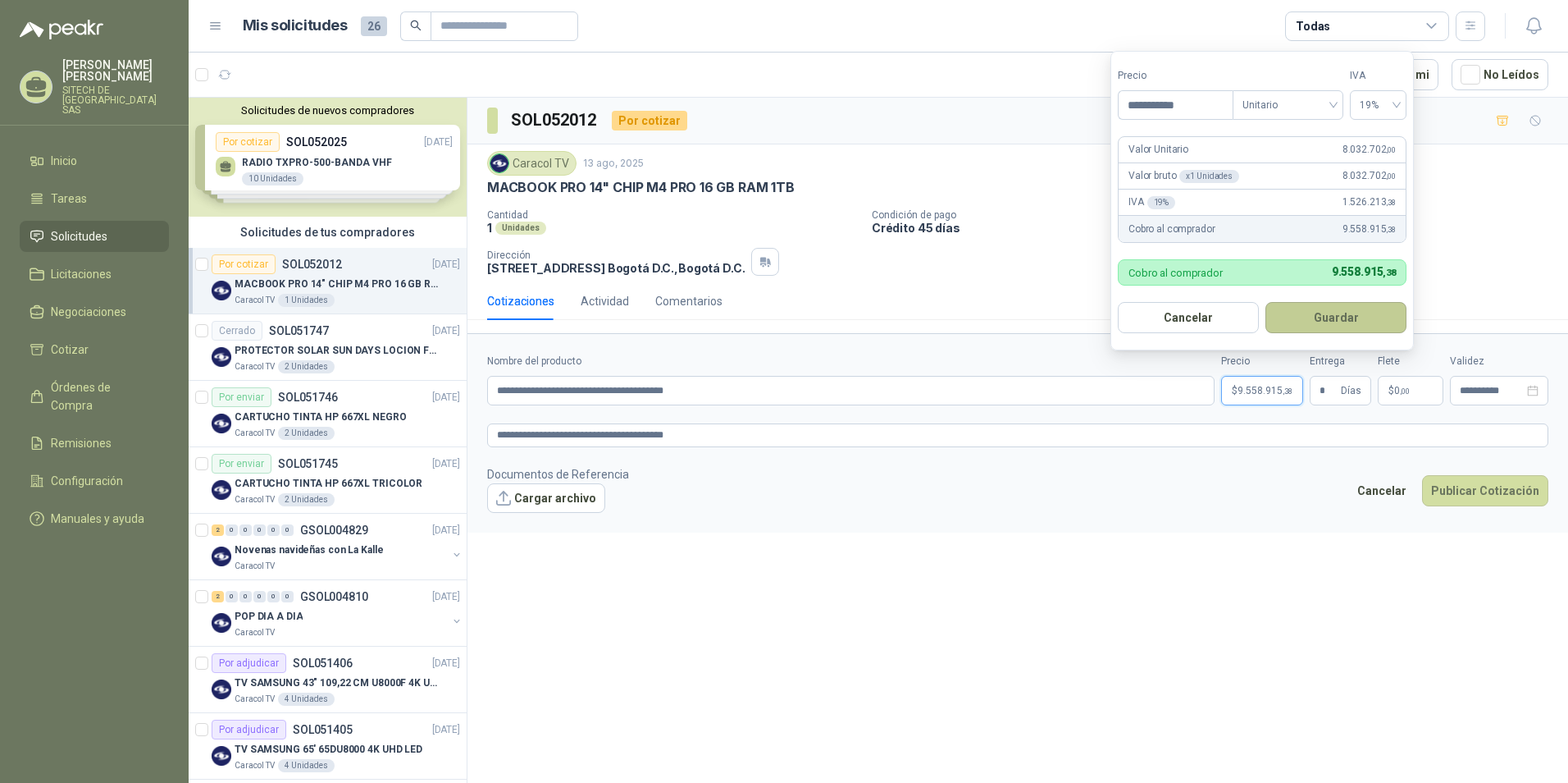
click at [1321, 323] on button "Guardar" at bounding box center [1336, 317] width 141 height 31
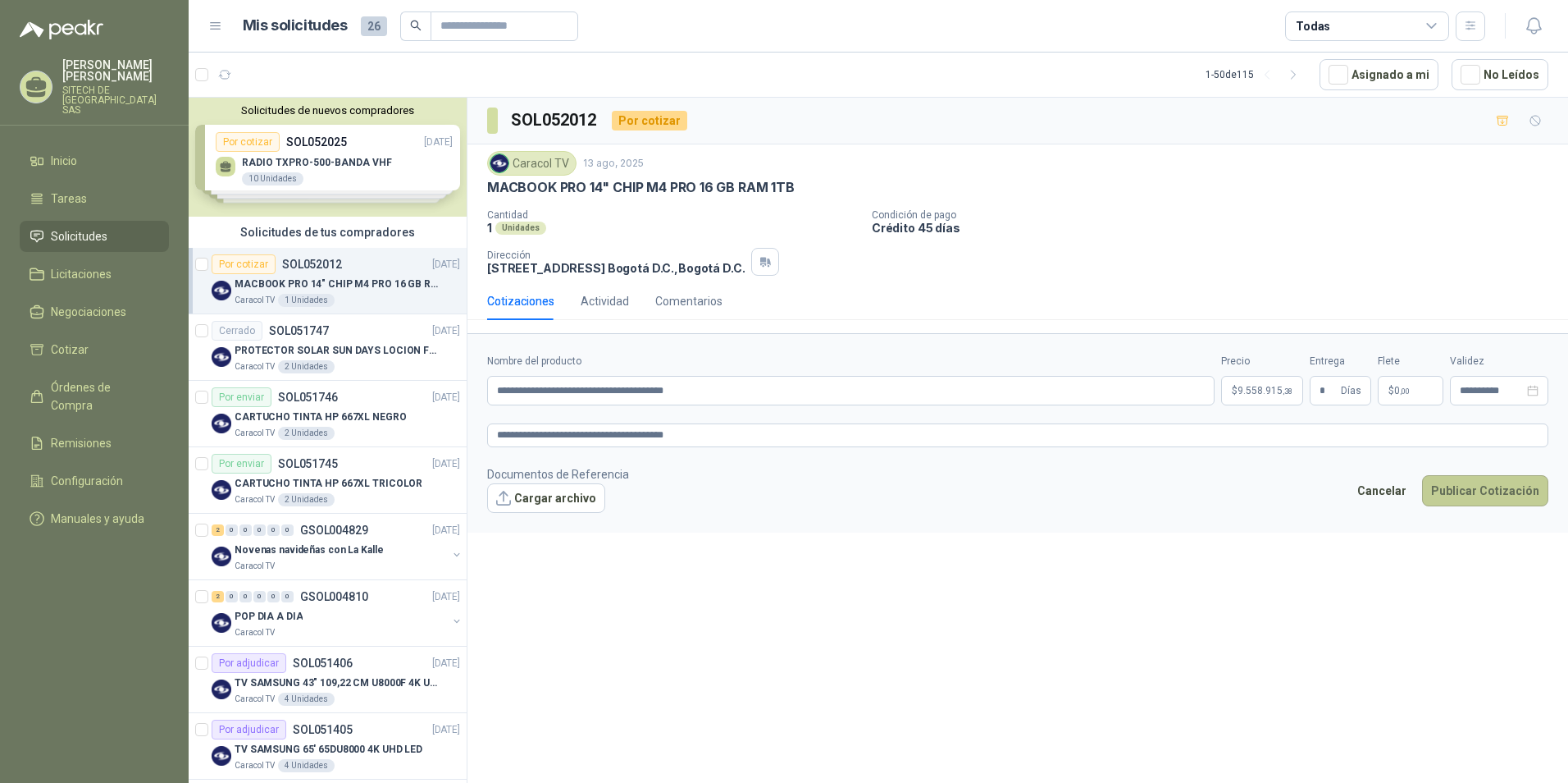
click at [1476, 489] on button "Publicar Cotización" at bounding box center [1485, 491] width 126 height 31
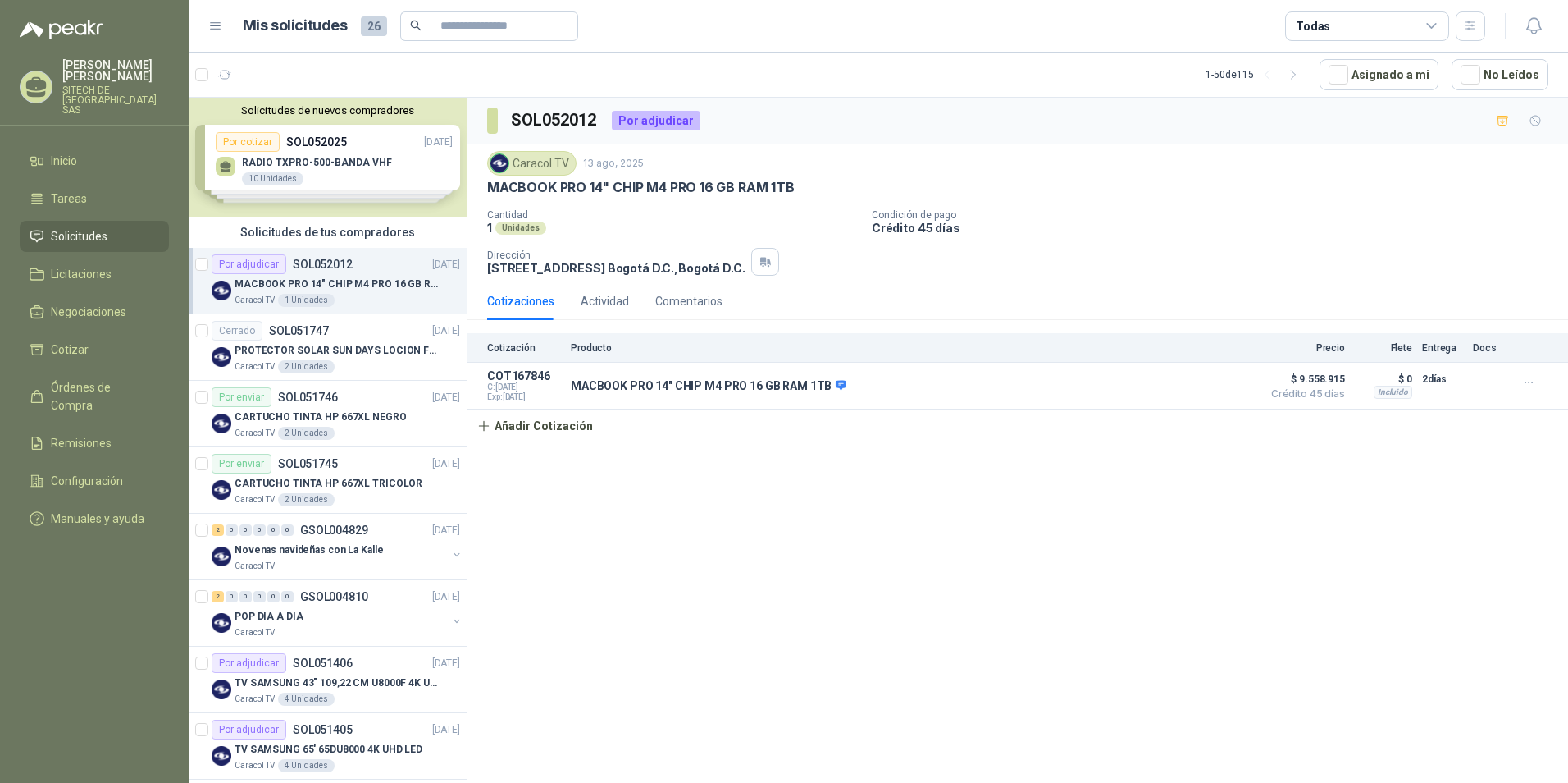
click at [776, 500] on div "SOL052012 Por adjudicar Caracol TV 13 ago, 2025 MACBOOK PRO 14" CHIP M4 PRO 16 …" at bounding box center [1017, 443] width 1101 height 691
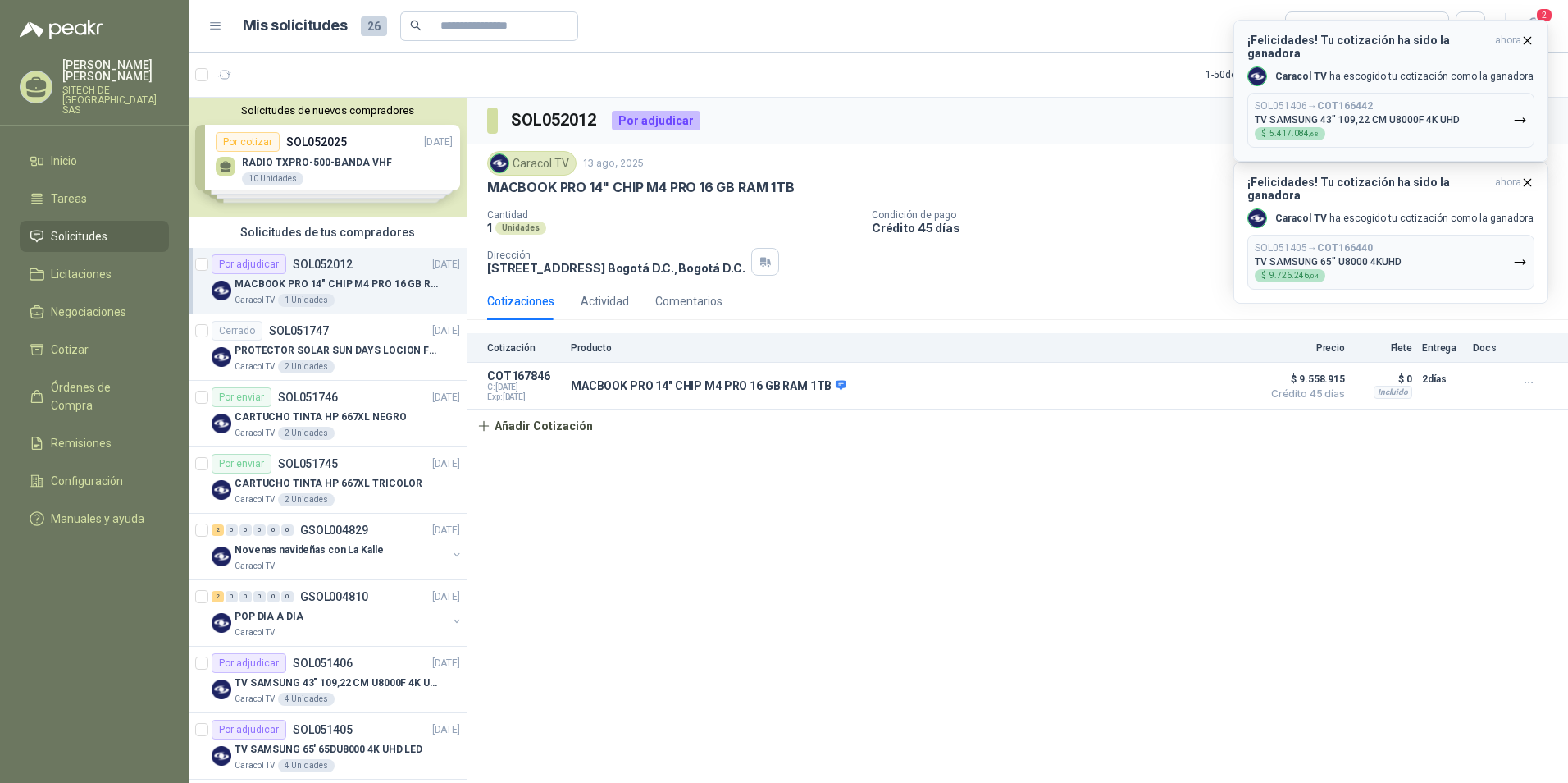
click at [1524, 41] on icon "button" at bounding box center [1528, 41] width 14 height 14
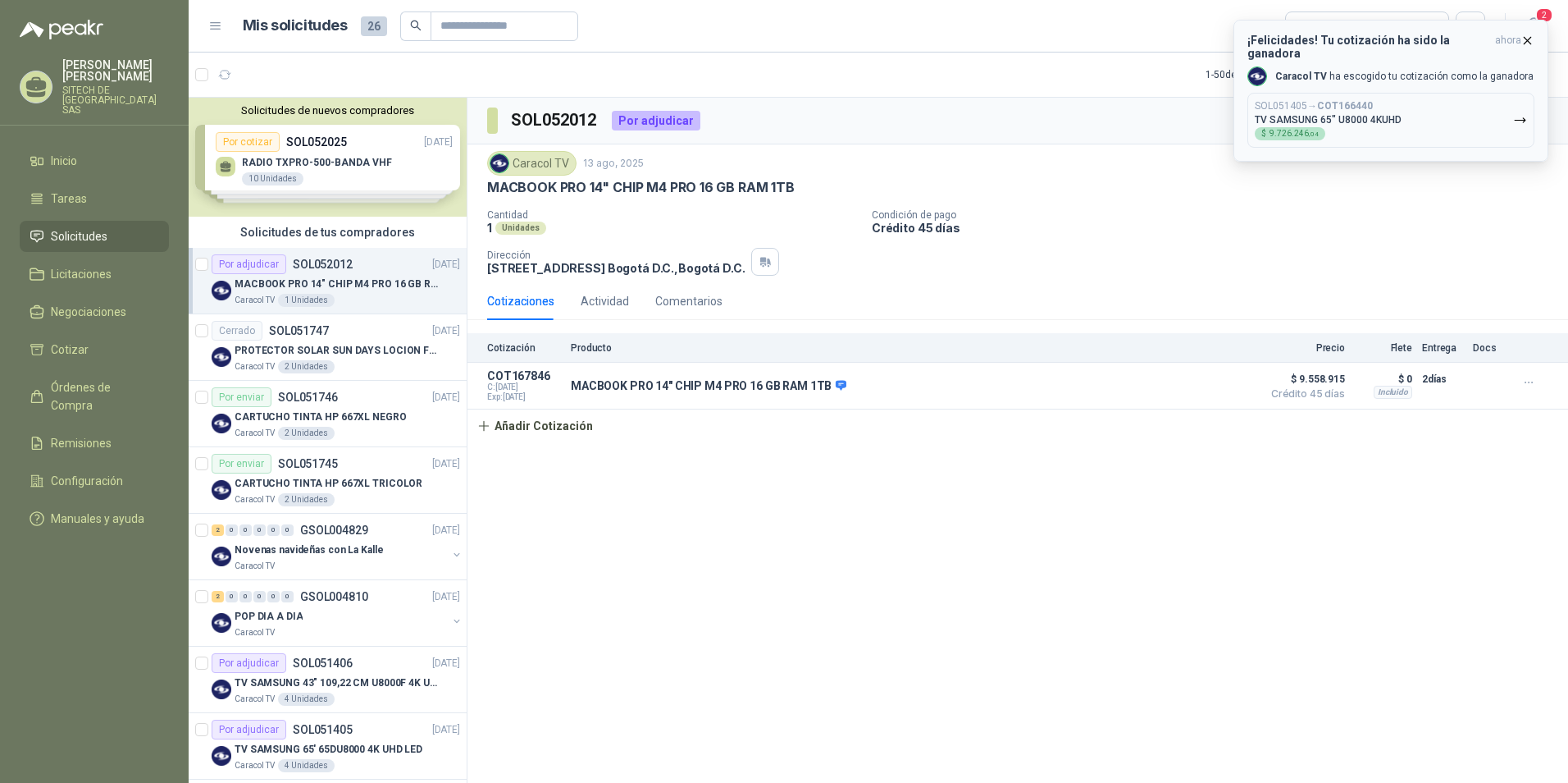
click at [1526, 43] on icon "button" at bounding box center [1528, 41] width 14 height 14
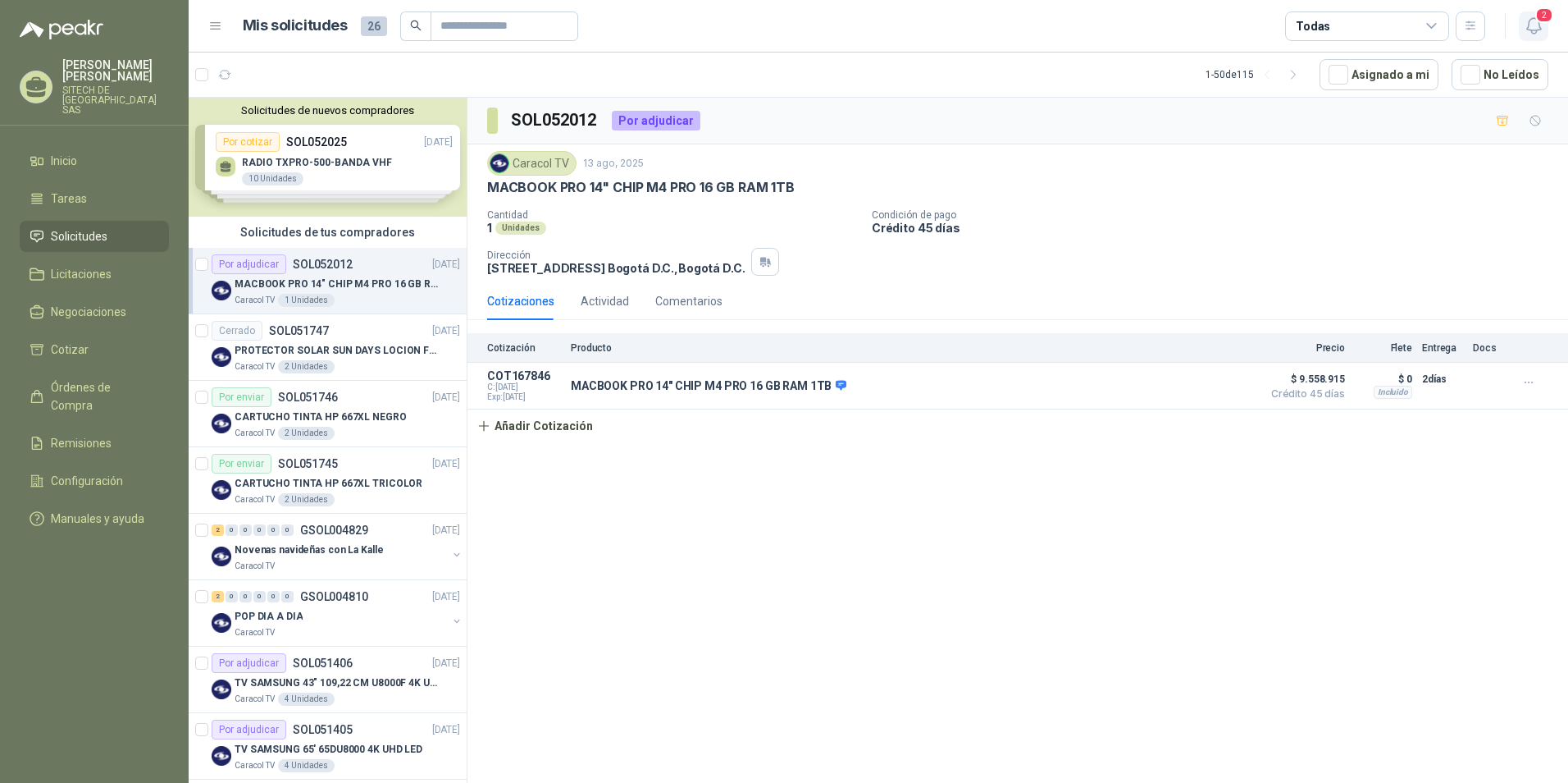
click at [1527, 26] on icon "button" at bounding box center [1533, 26] width 20 height 20
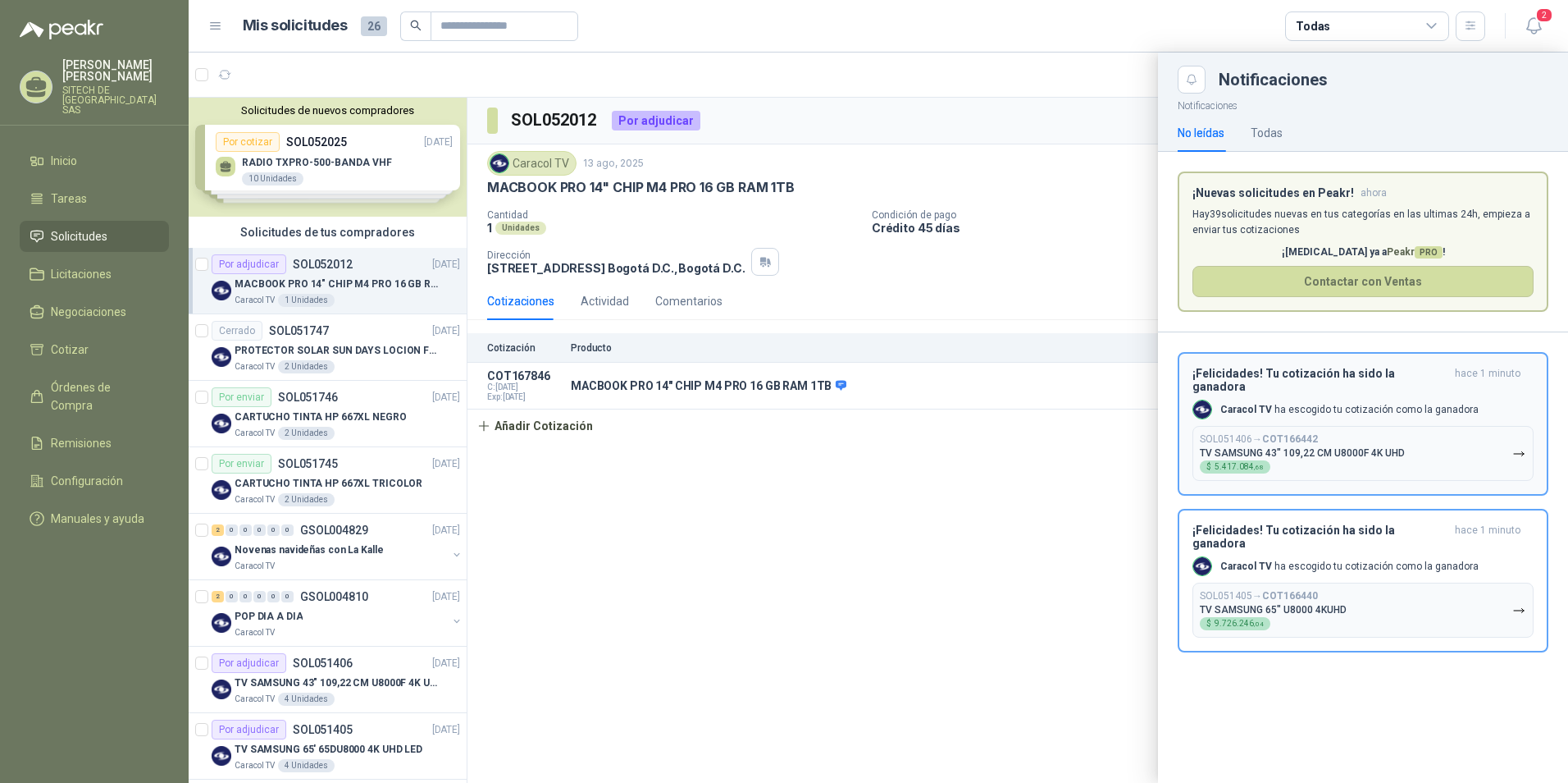
click at [1291, 447] on p "TV SAMSUNG 43" 109,22 CM U8000F 4K UHD" at bounding box center [1302, 452] width 205 height 12
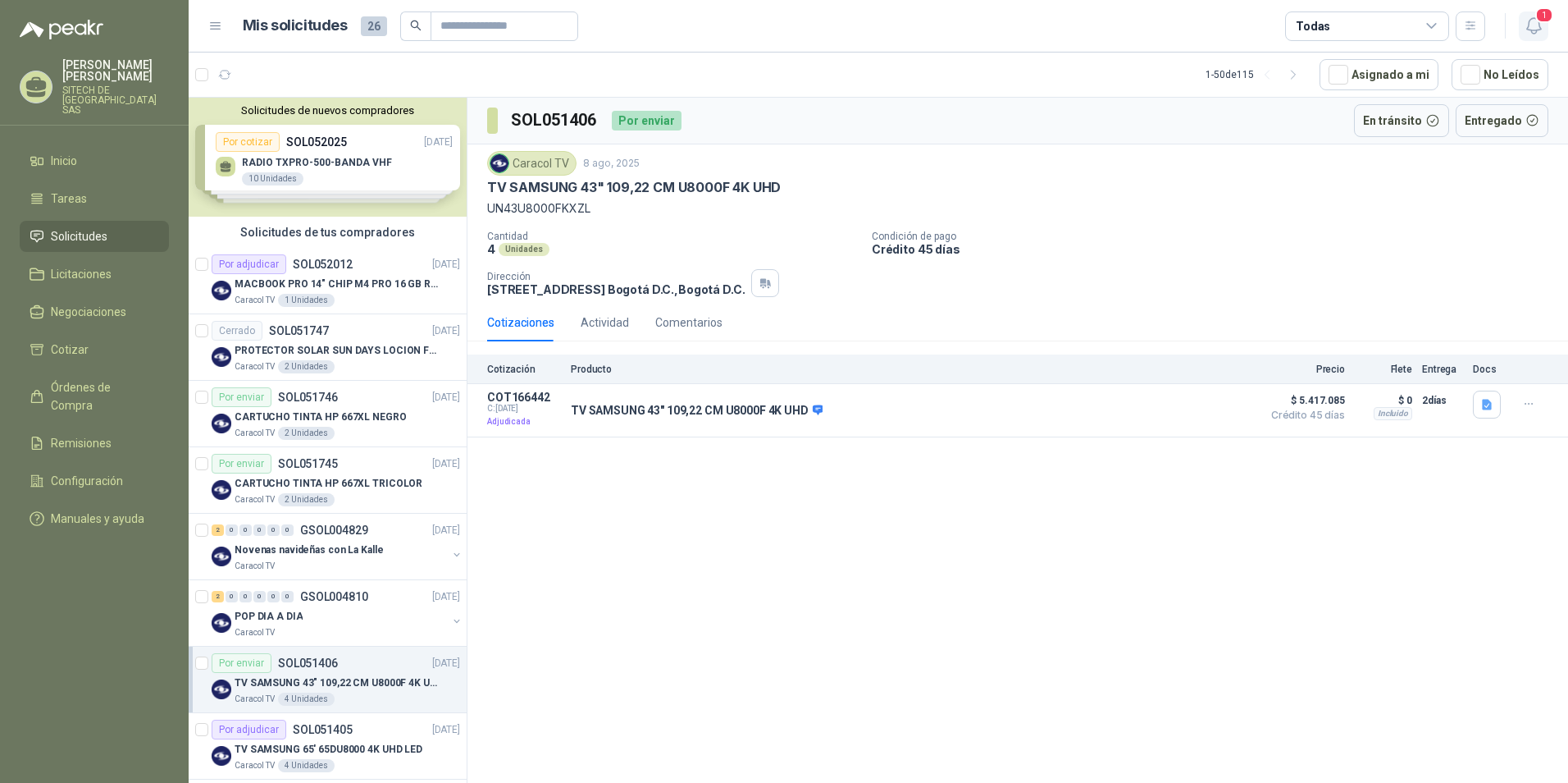
click at [1534, 14] on button "1" at bounding box center [1533, 26] width 29 height 29
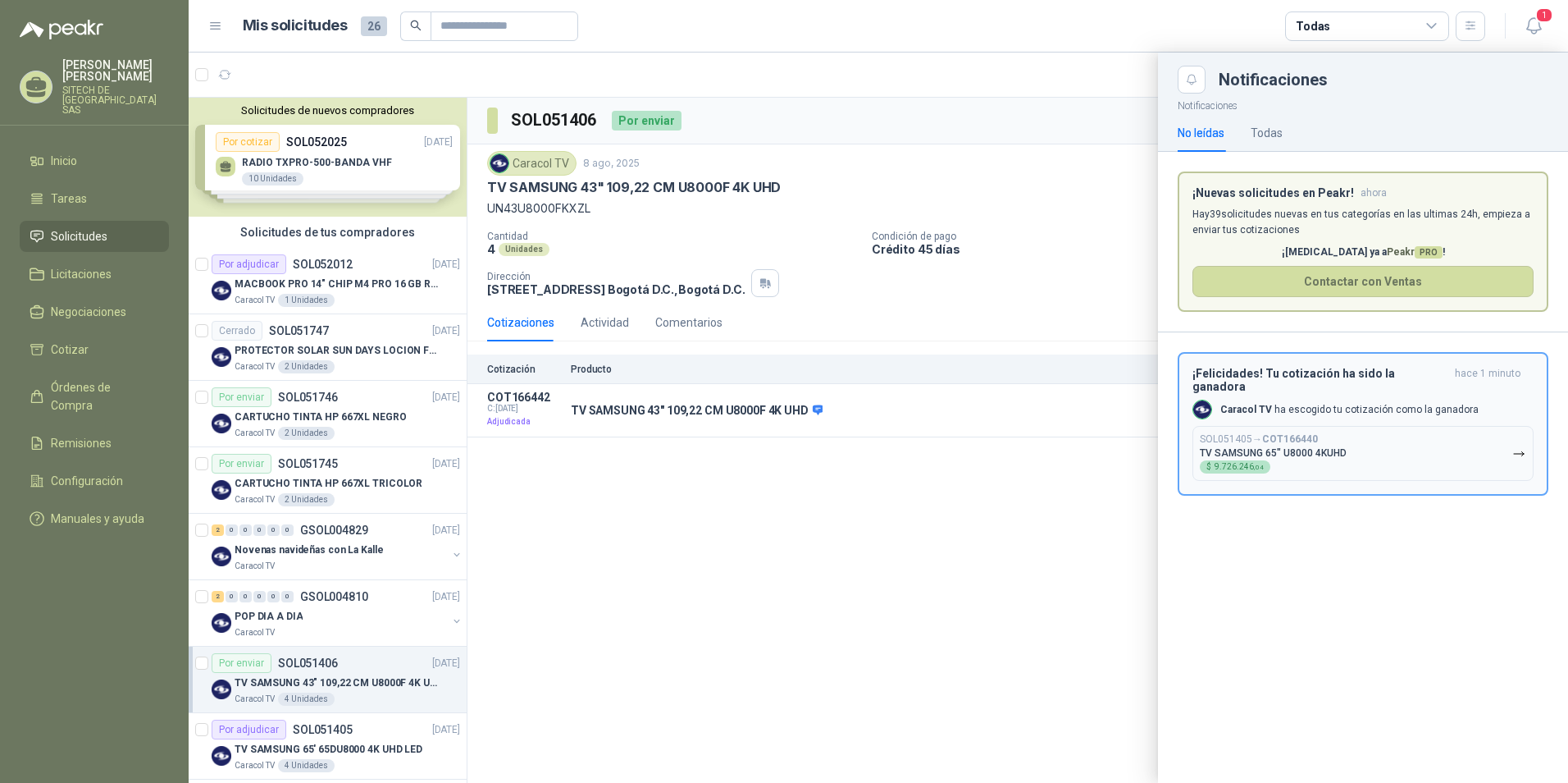
click at [1322, 426] on button "SOL051405 → COT166440 TV SAMSUNG 65" U8000 4KUHD $ 9.726.246 ,04" at bounding box center [1363, 453] width 341 height 55
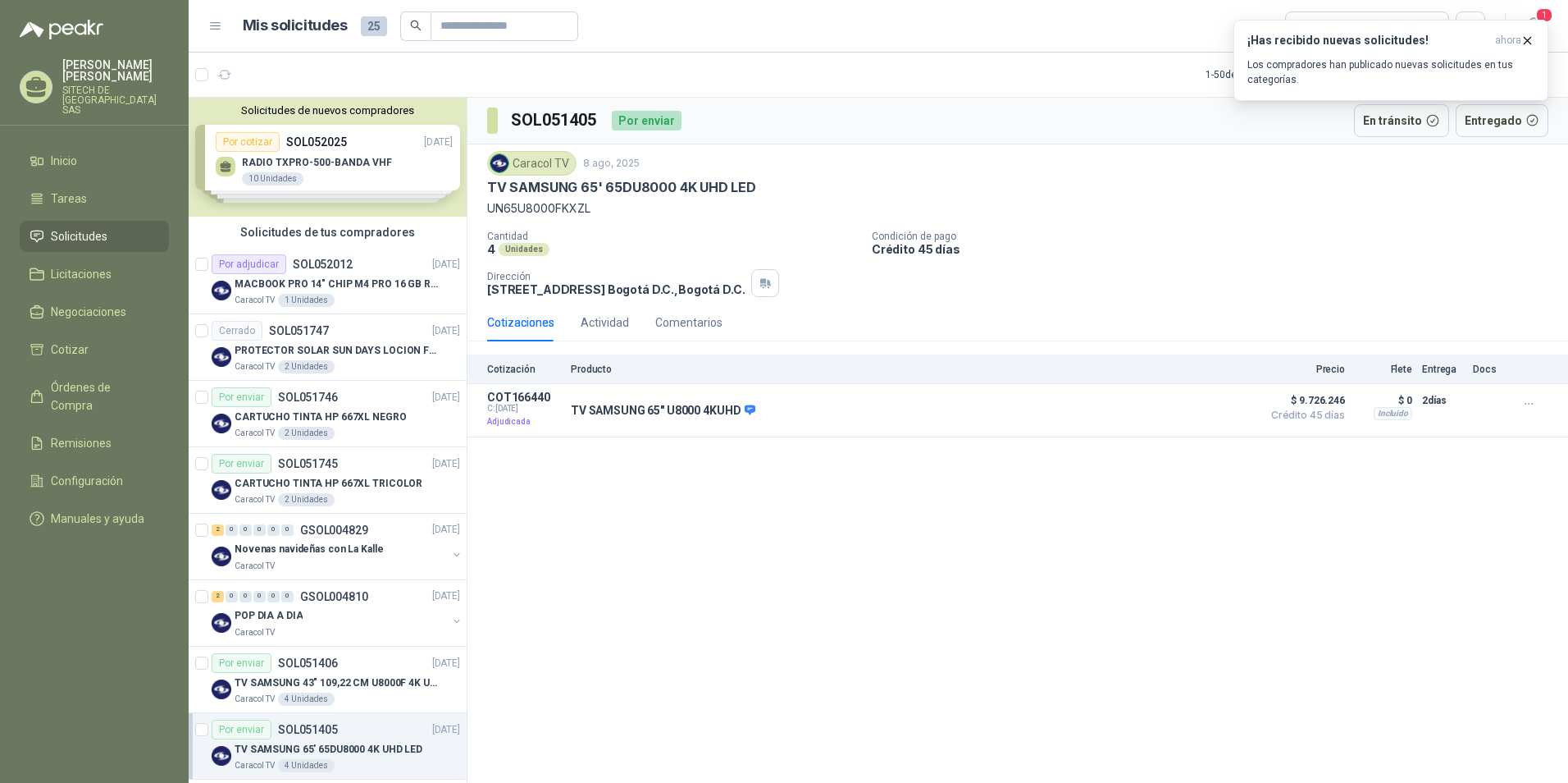
drag, startPoint x: 1333, startPoint y: 275, endPoint x: 1345, endPoint y: 260, distance: 19.2
click at [1333, 275] on div "Cantidad 4 Unidades Condición de pago Crédito 45 días Dirección CALLE 103 No.69…" at bounding box center [1017, 263] width 1062 height 67
click at [1549, 16] on span "1" at bounding box center [1544, 15] width 18 height 16
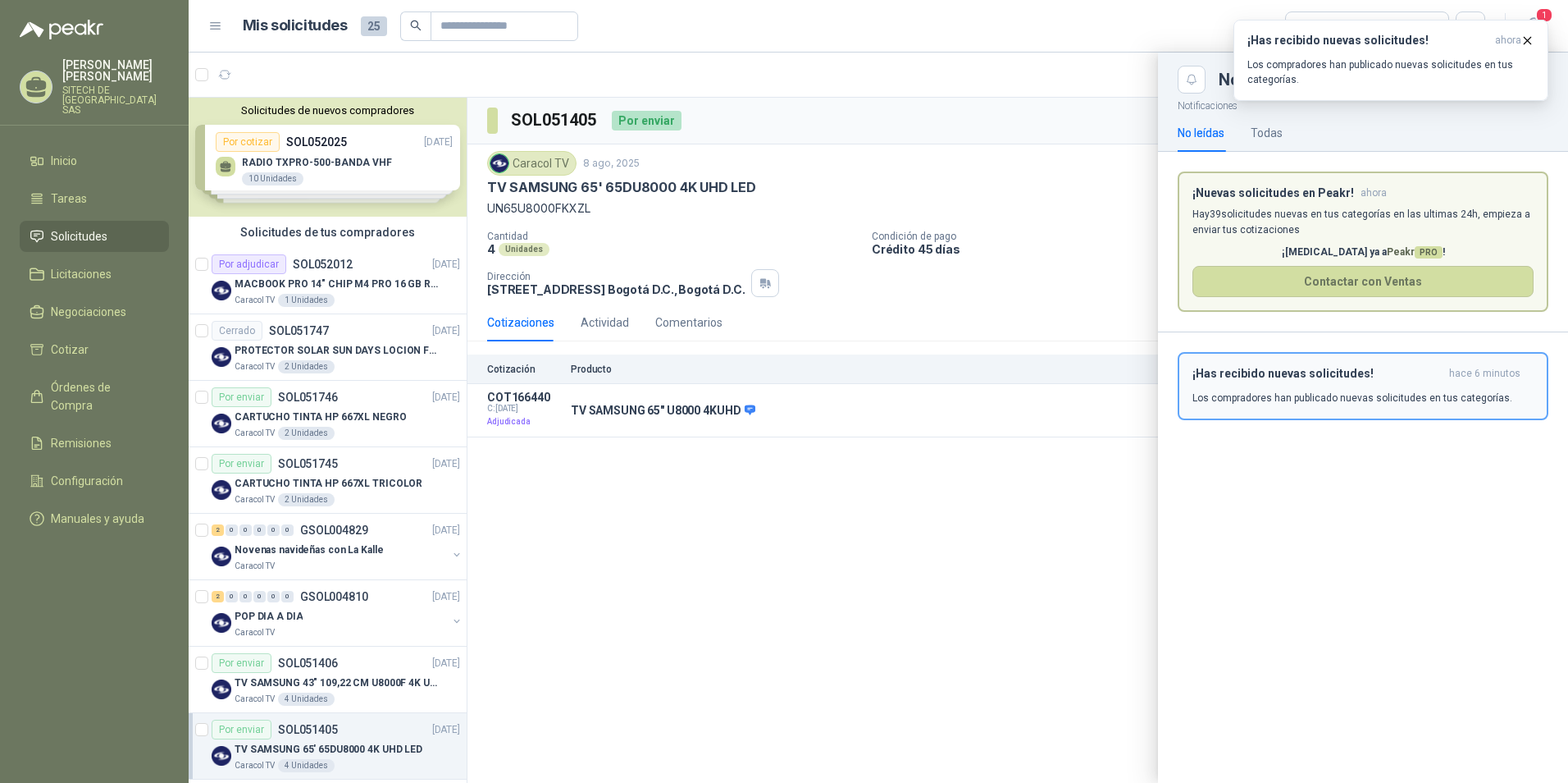
click at [1234, 401] on p "Los compradores han publicado nuevas solicitudes en tus categorías." at bounding box center [1352, 397] width 320 height 15
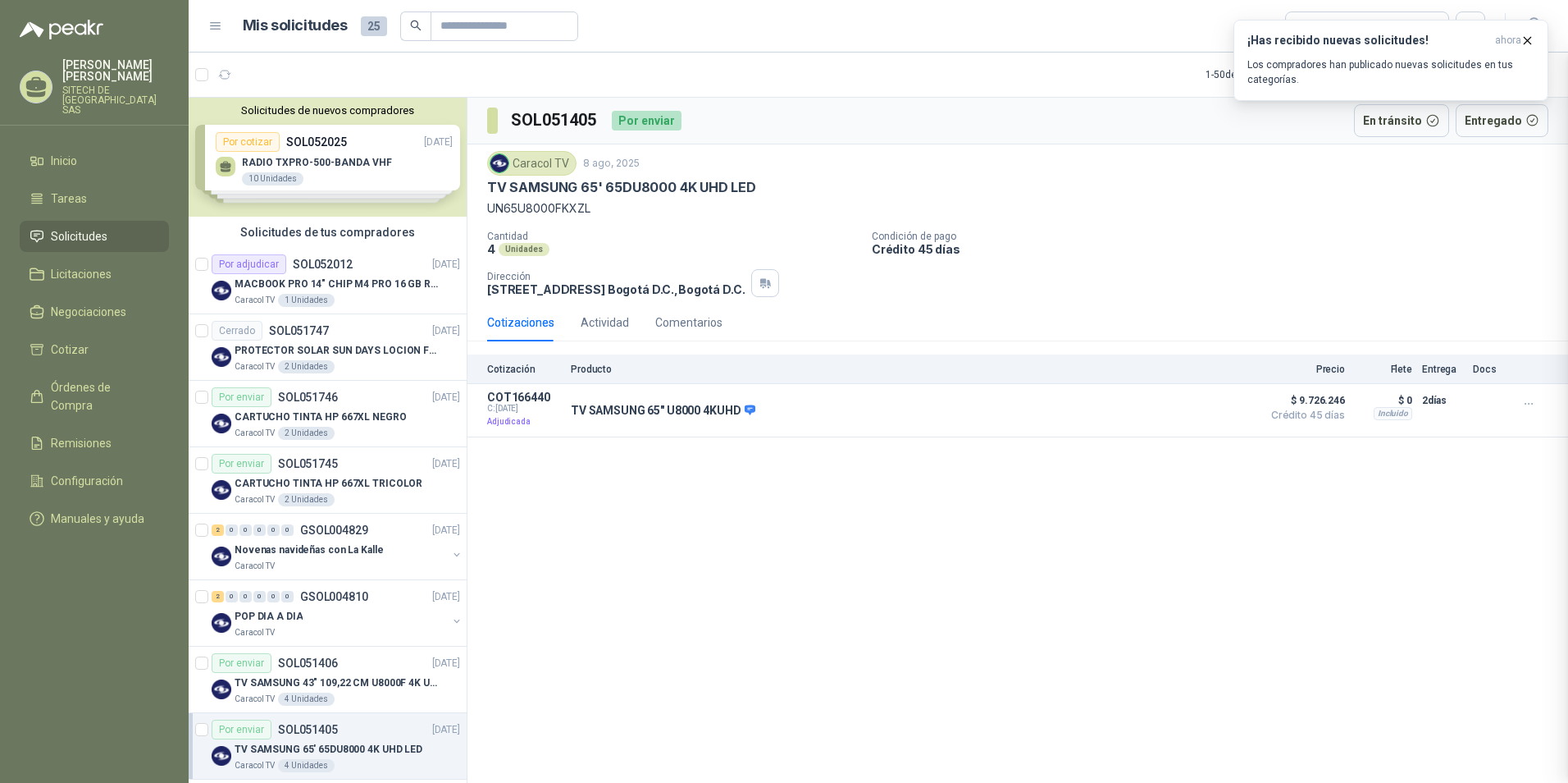
click at [1042, 491] on div at bounding box center [878, 418] width 1380 height 731
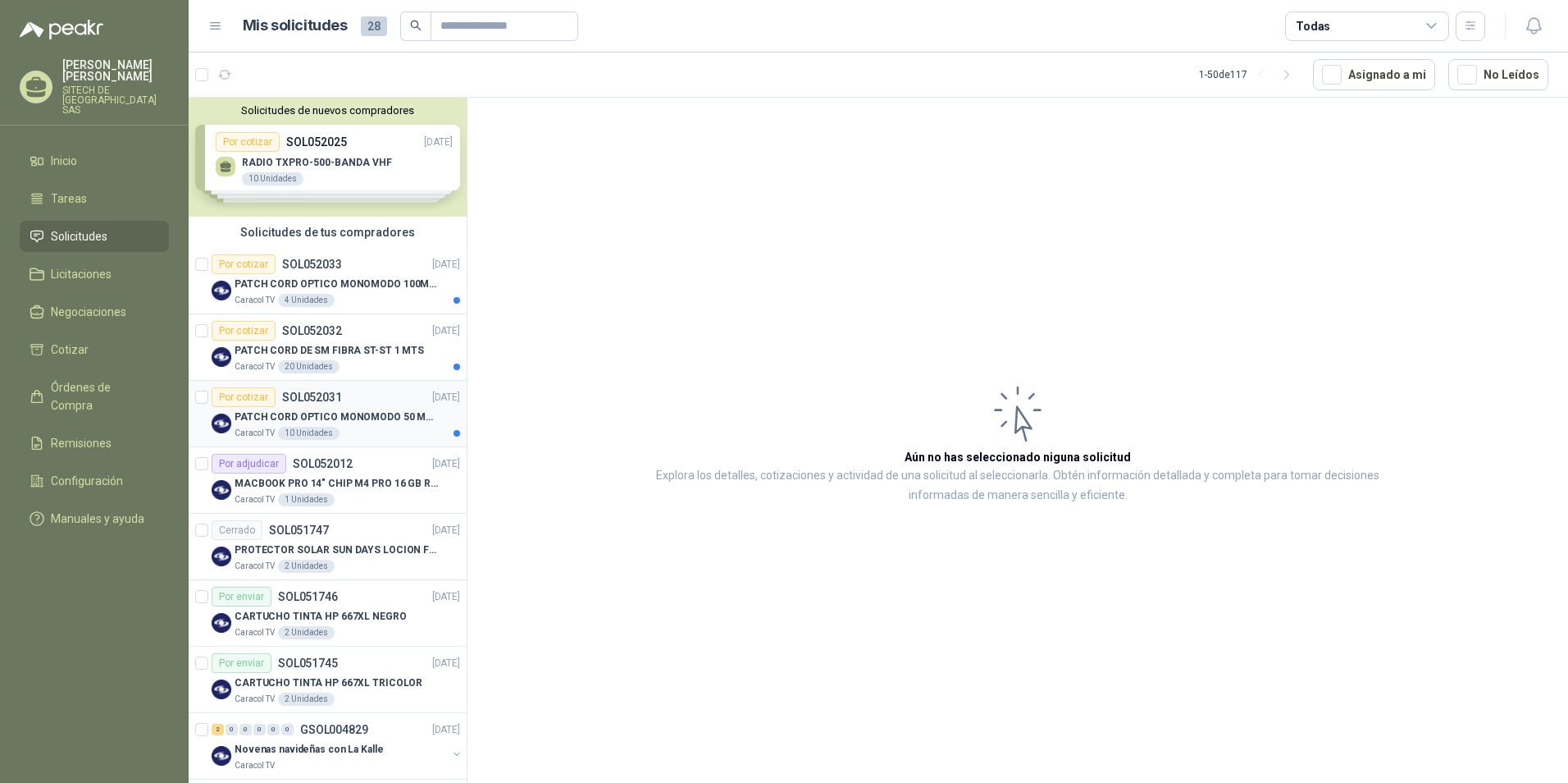
click at [341, 430] on div "Caracol TV 10 Unidades" at bounding box center [347, 433] width 226 height 13
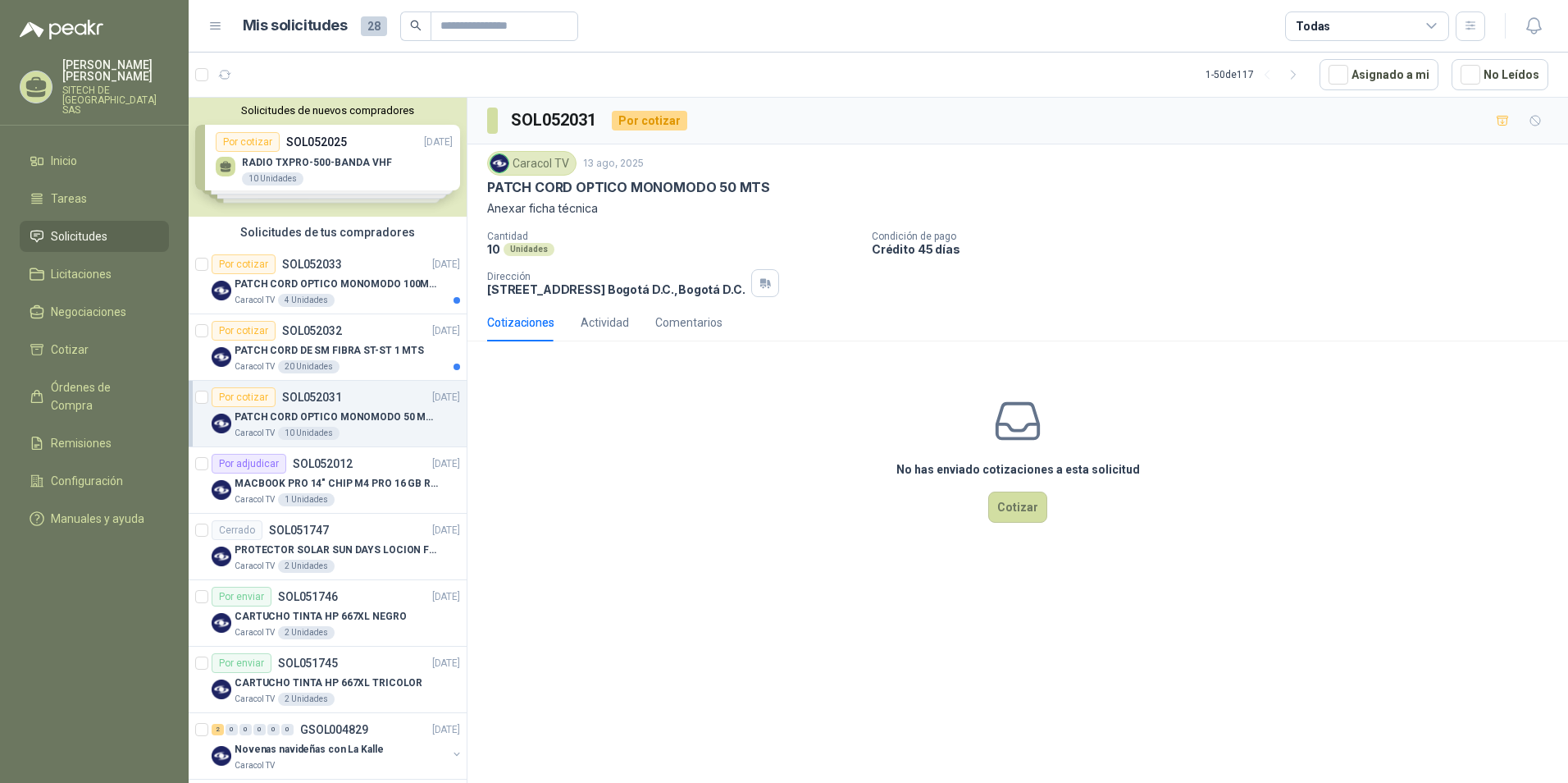
click at [375, 411] on p "PATCH CORD OPTICO MONOMODO 50 MTS" at bounding box center [337, 418] width 204 height 16
click at [605, 185] on p "PATCH CORD OPTICO MONOMODO 50 MTS" at bounding box center [628, 187] width 283 height 17
click at [602, 188] on p "PATCH CORD OPTICO MONOMODO 50 MTS" at bounding box center [628, 187] width 283 height 17
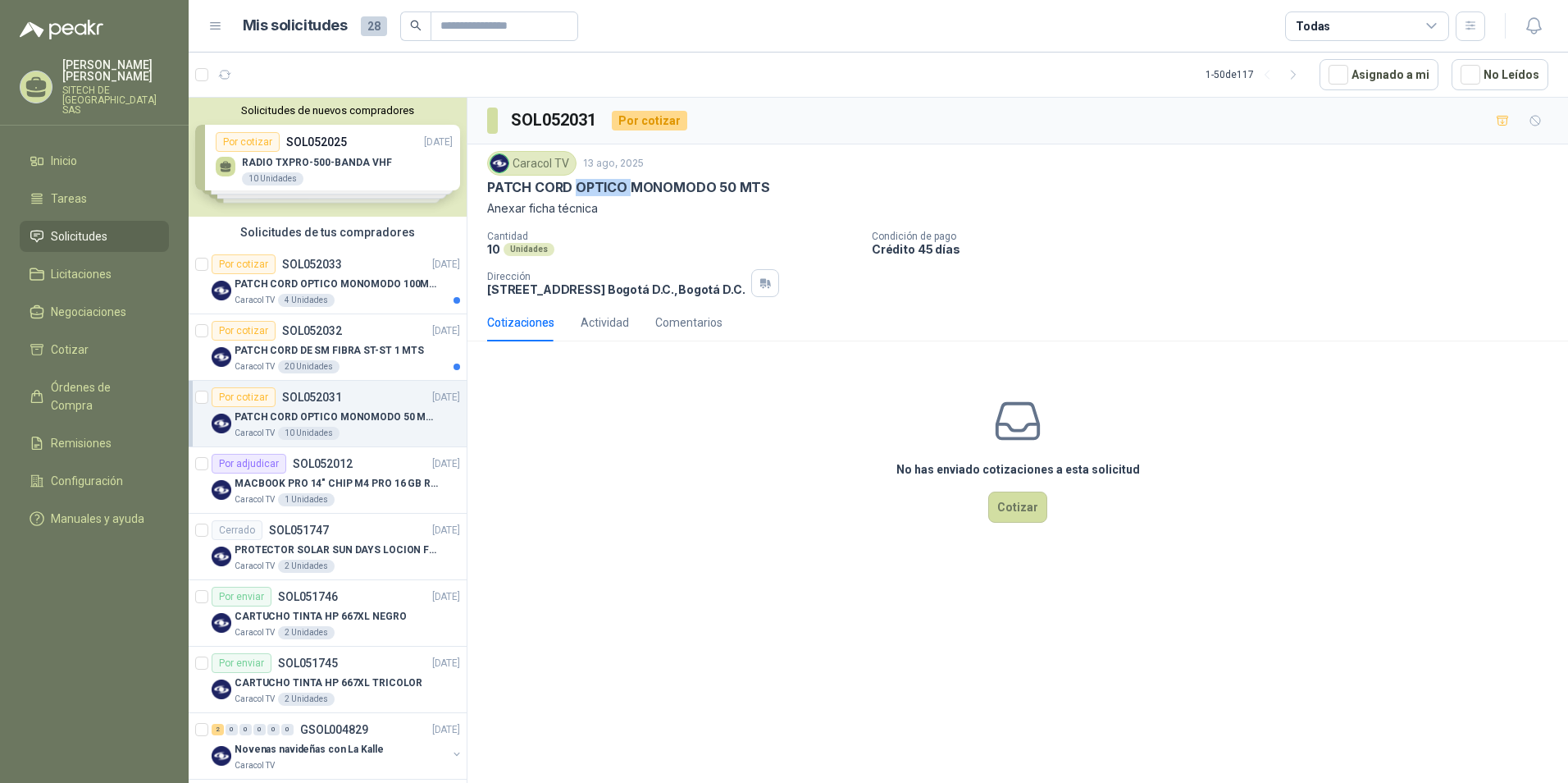
click at [602, 188] on p "PATCH CORD OPTICO MONOMODO 50 MTS" at bounding box center [628, 187] width 283 height 17
click at [276, 369] on div "Caracol TV 20 Unidades" at bounding box center [347, 366] width 226 height 13
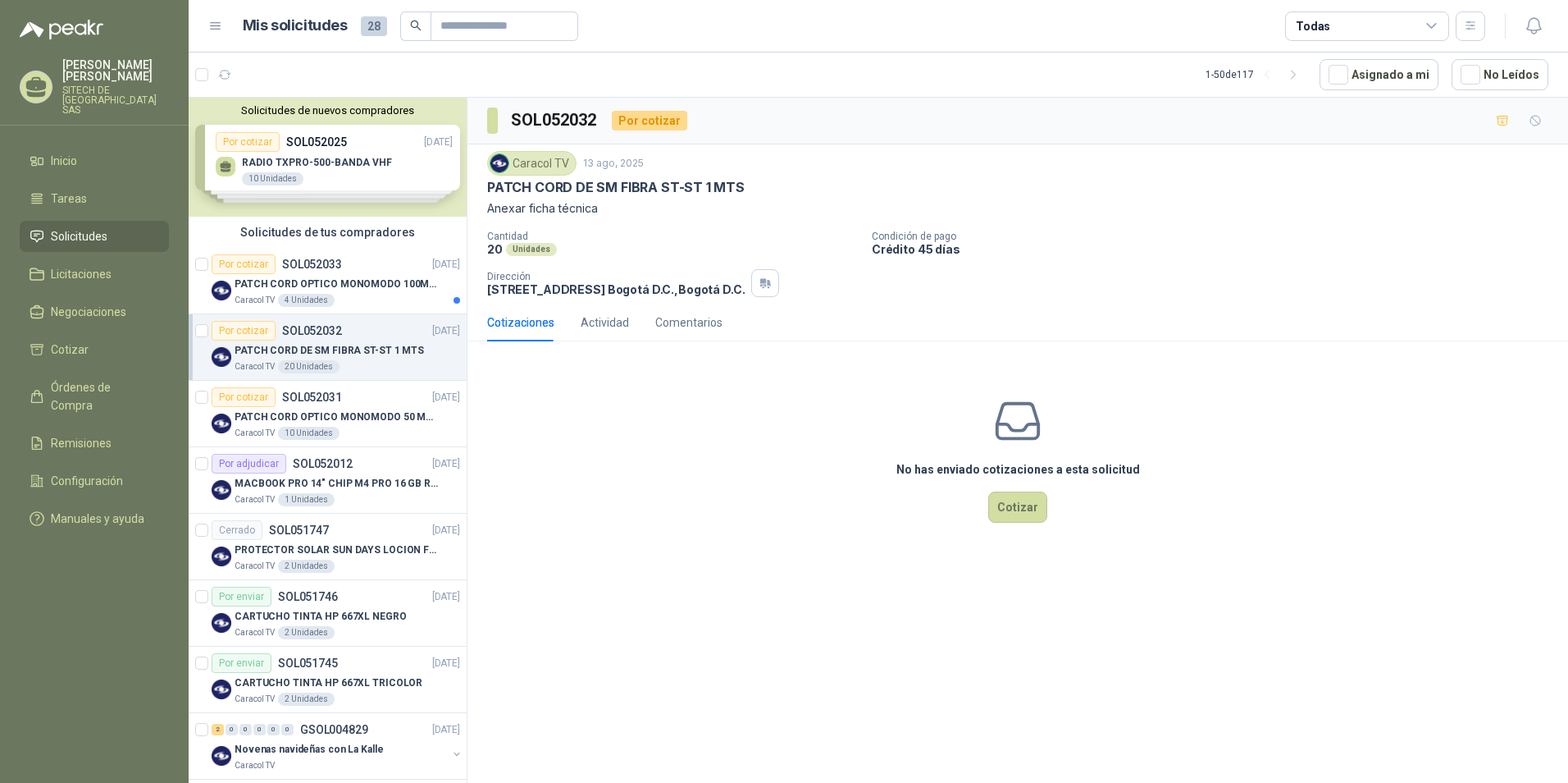
click at [577, 188] on p "PATCH CORD DE SM FIBRA ST-ST 1 MTS" at bounding box center [616, 187] width 258 height 17
copy p "PATCH CORD DE SM FIBRA ST-ST 1 MTS"
click at [327, 292] on div "PATCH CORD OPTICO MONOMODO 100MTS" at bounding box center [347, 284] width 226 height 20
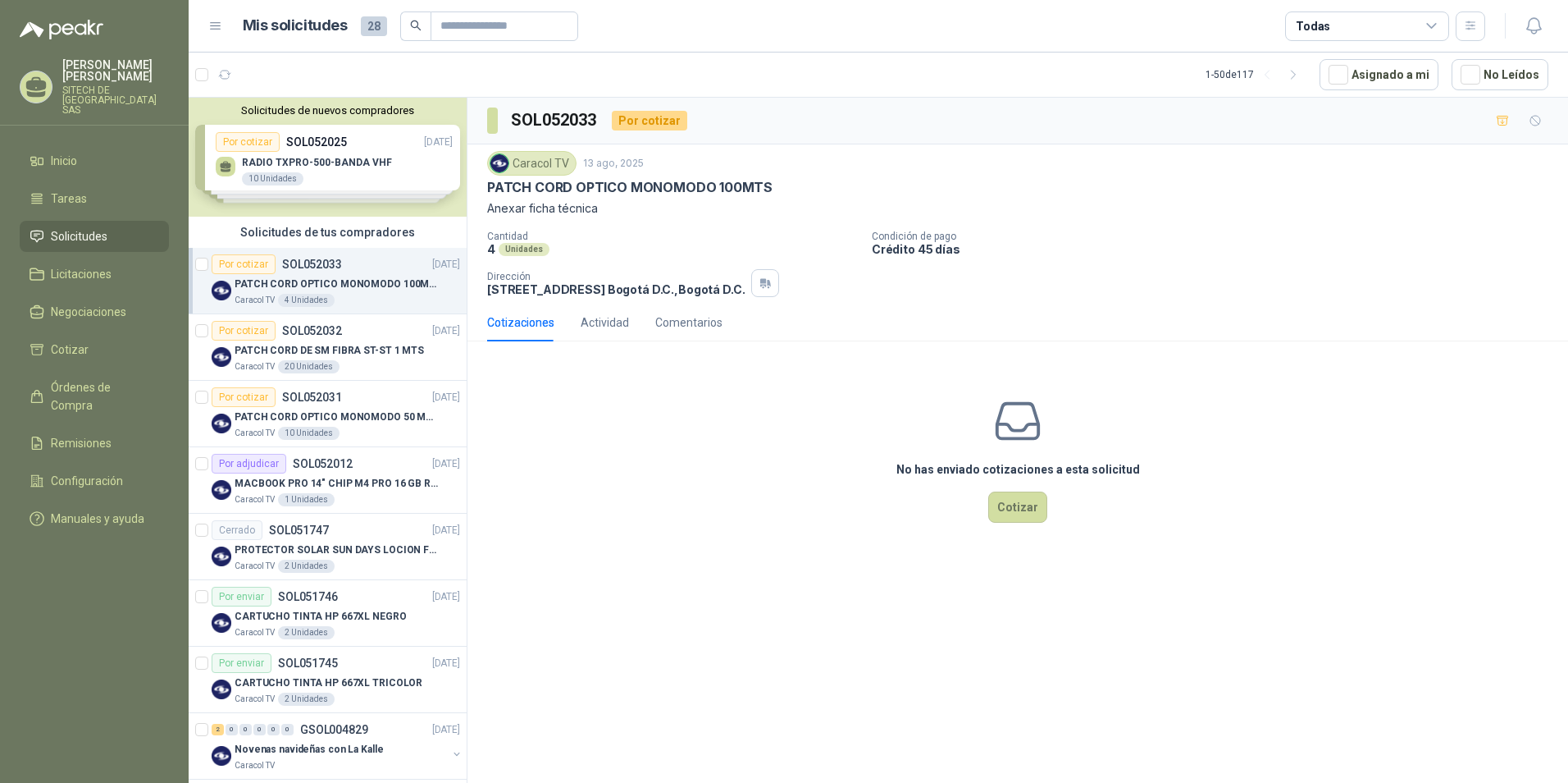
click at [566, 188] on p "PATCH CORD OPTICO MONOMODO 100MTS" at bounding box center [629, 187] width 285 height 17
copy p "PATCH CORD OPTICO MONOMODO 100MTS"
click at [602, 485] on div "No has enviado cotizaciones a esta solicitud Cotizar" at bounding box center [1017, 459] width 1101 height 209
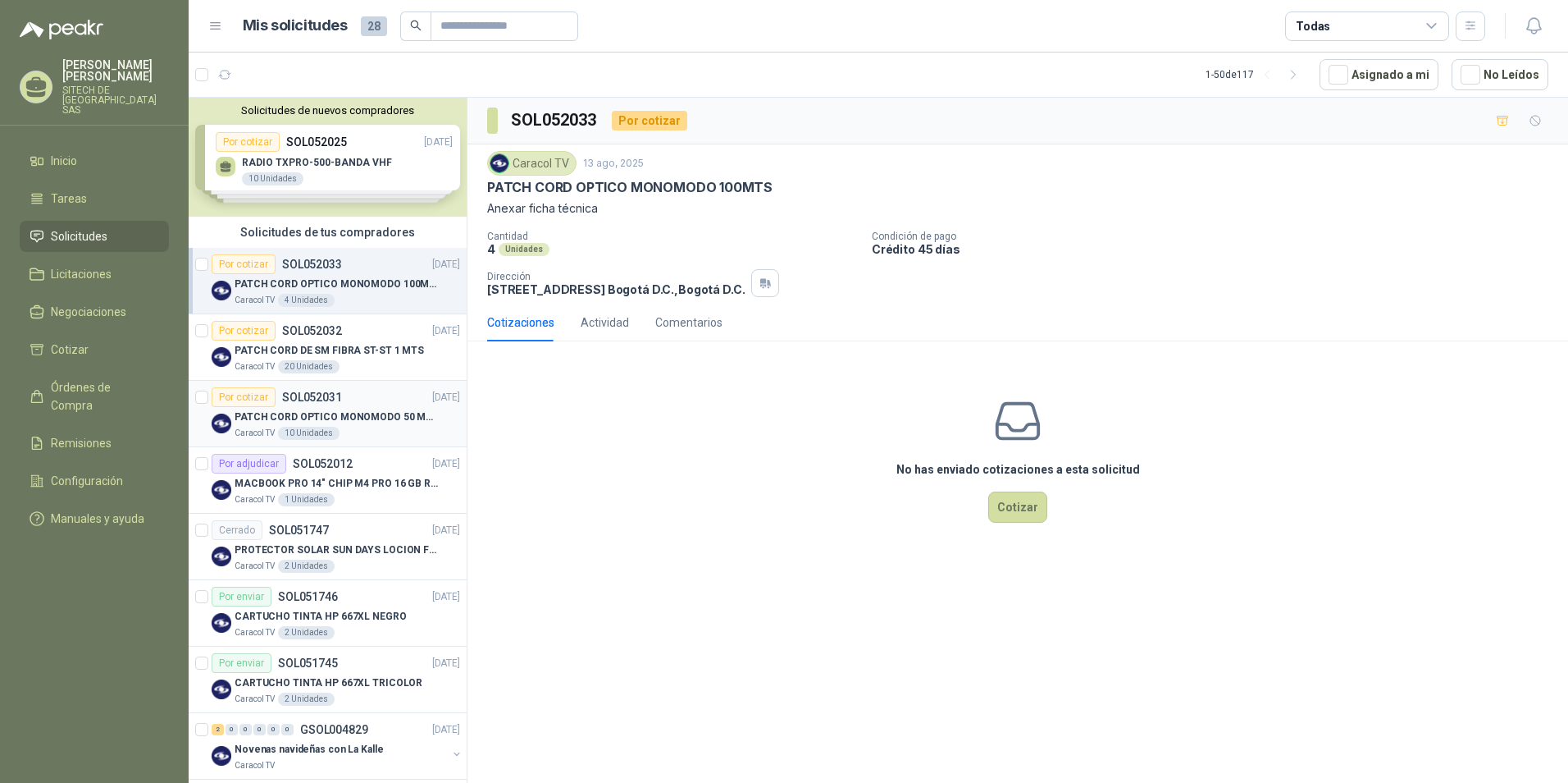
drag, startPoint x: 291, startPoint y: 422, endPoint x: 283, endPoint y: 420, distance: 8.2
click at [291, 422] on p "PATCH CORD OPTICO MONOMODO 50 MTS" at bounding box center [337, 418] width 204 height 16
click at [601, 185] on p "PATCH CORD OPTICO MONOMODO 50 MTS" at bounding box center [628, 187] width 283 height 17
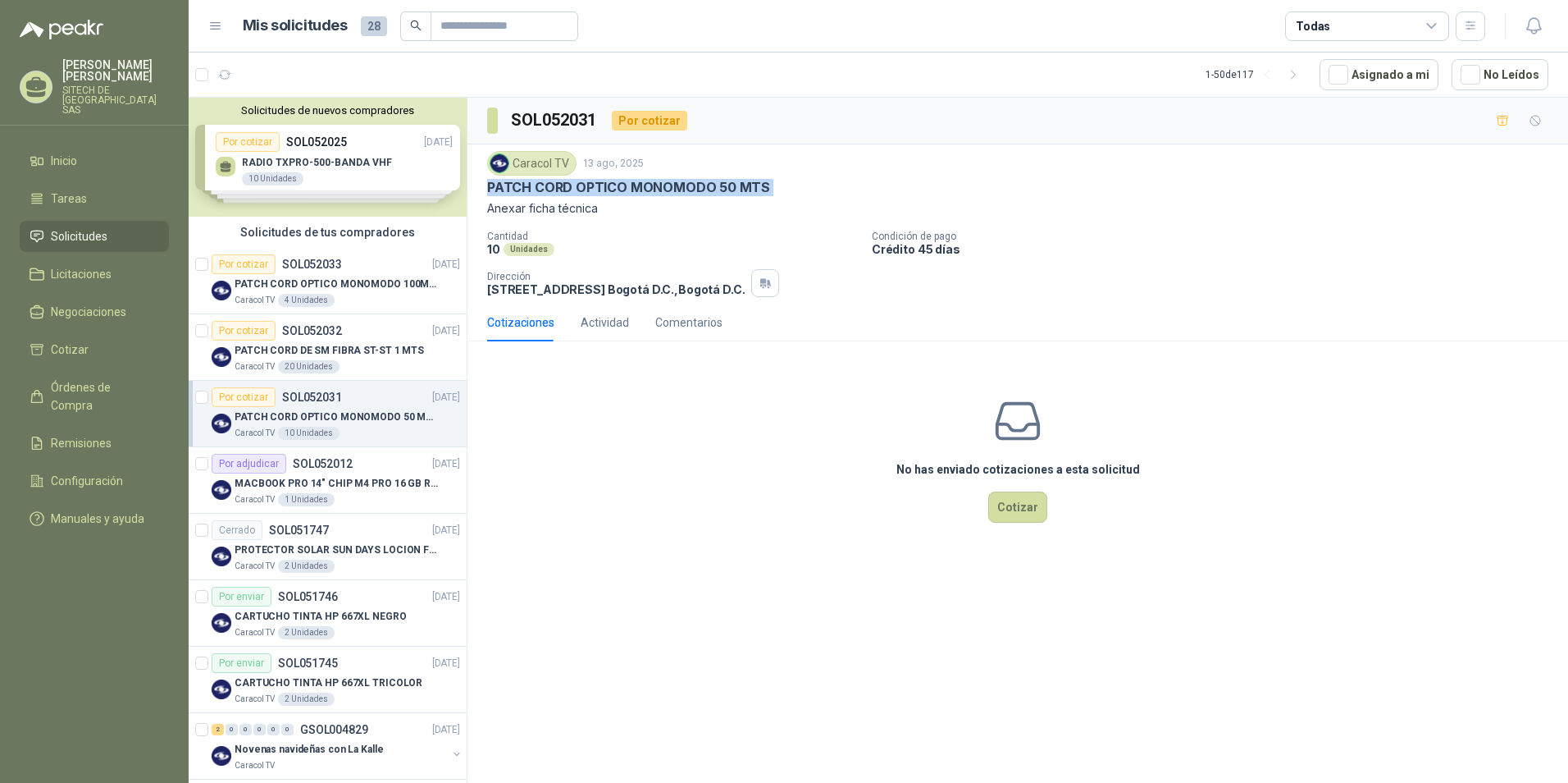
click at [601, 185] on p "PATCH CORD OPTICO MONOMODO 50 MTS" at bounding box center [628, 187] width 283 height 17
copy p "PATCH CORD OPTICO MONOMODO 50 MTS"
click at [285, 341] on div "PATCH CORD DE SM FIBRA ST-ST 1 MTS" at bounding box center [347, 350] width 226 height 20
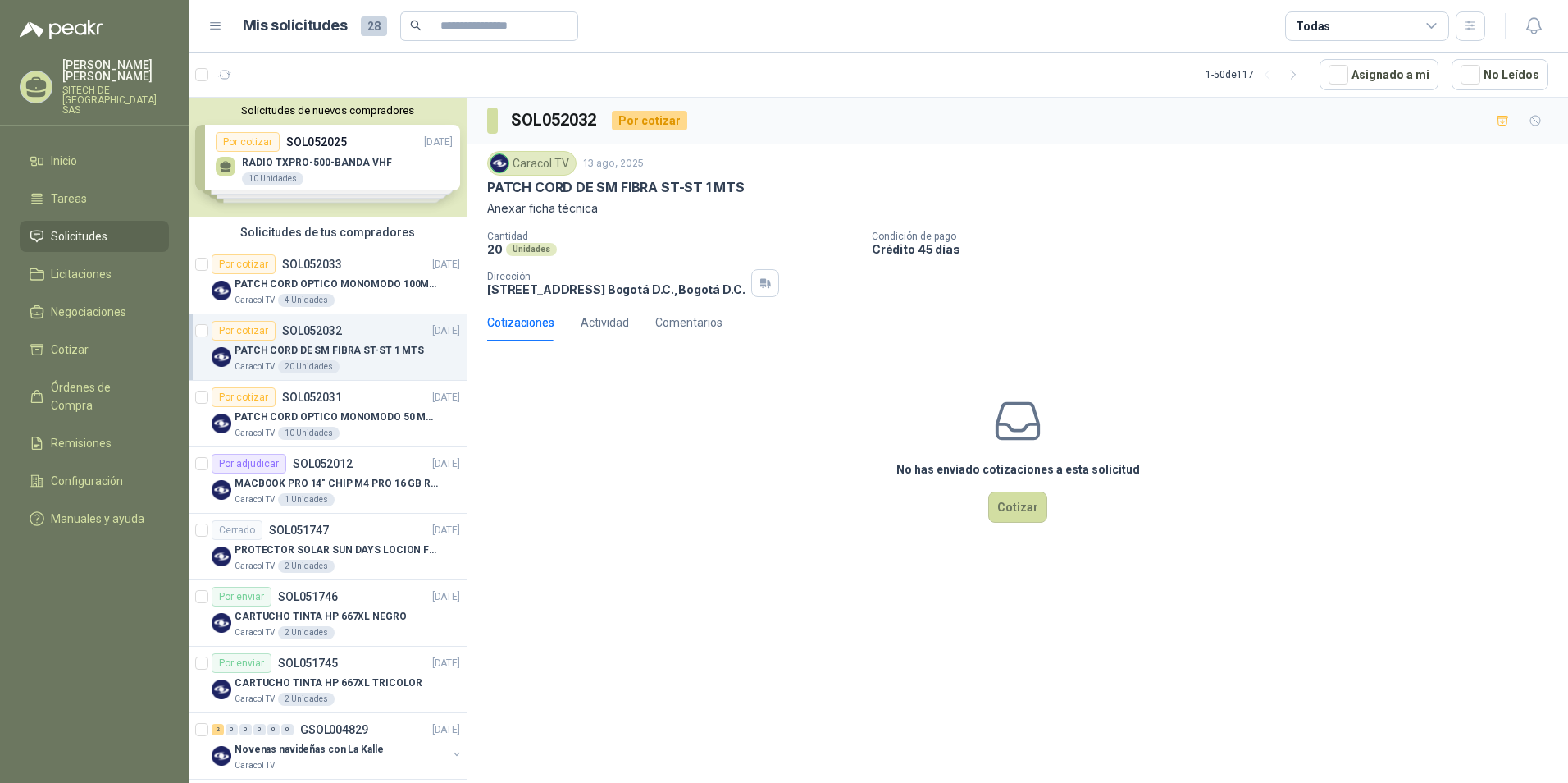
click at [555, 188] on p "PATCH CORD DE SM FIBRA ST-ST 1 MTS" at bounding box center [616, 187] width 258 height 17
click at [283, 402] on p "SOL052031" at bounding box center [312, 396] width 60 height 12
click at [338, 351] on p "PATCH CORD DE SM FIBRA ST-ST 1 MTS" at bounding box center [329, 351] width 189 height 16
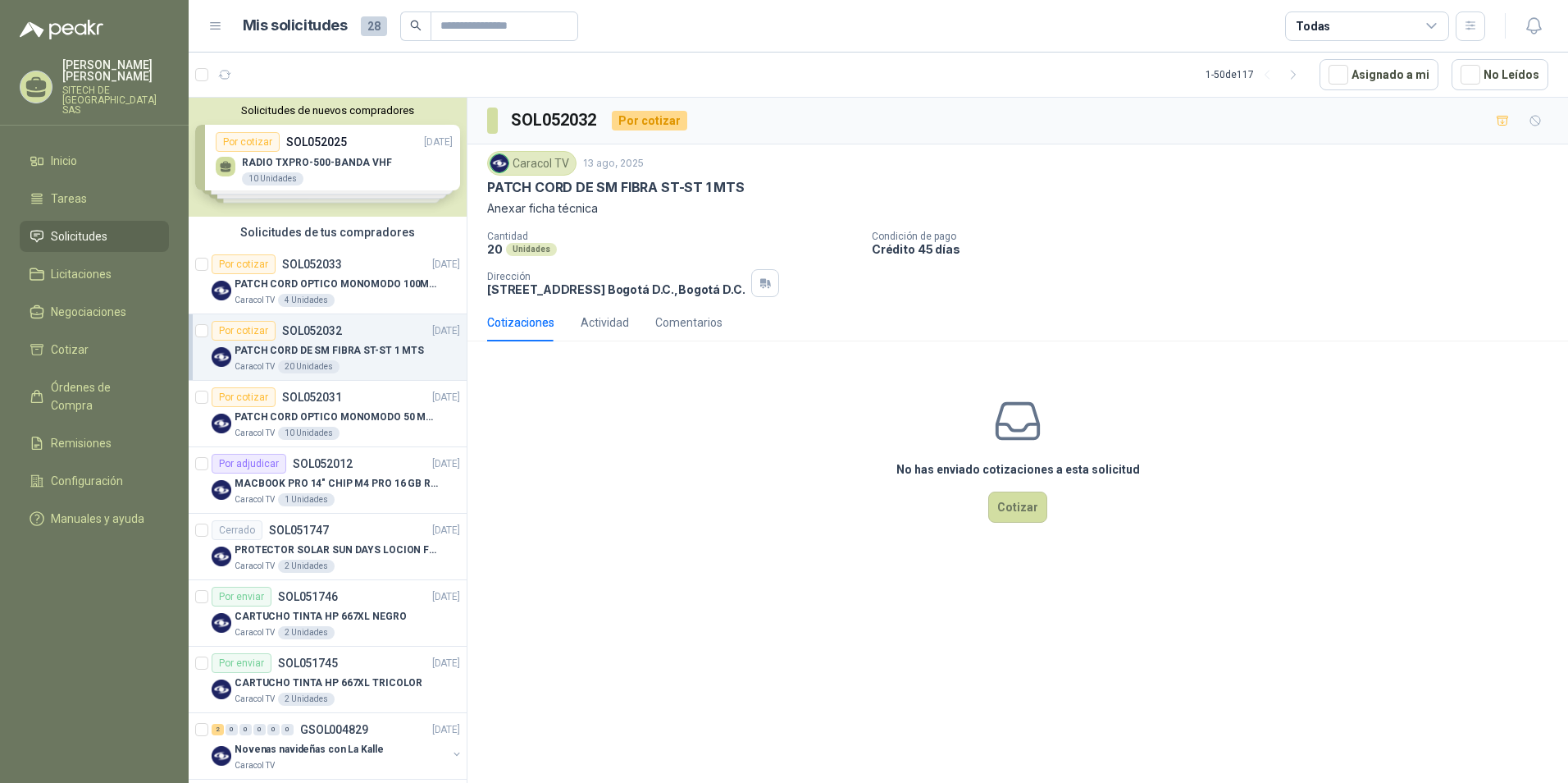
click at [572, 188] on p "PATCH CORD DE SM FIBRA ST-ST 1 MTS" at bounding box center [616, 187] width 258 height 17
copy p "PATCH CORD DE SM FIBRA ST-ST 1 MTS"
click at [276, 289] on p "PATCH CORD OPTICO MONOMODO 100MTS" at bounding box center [337, 284] width 204 height 16
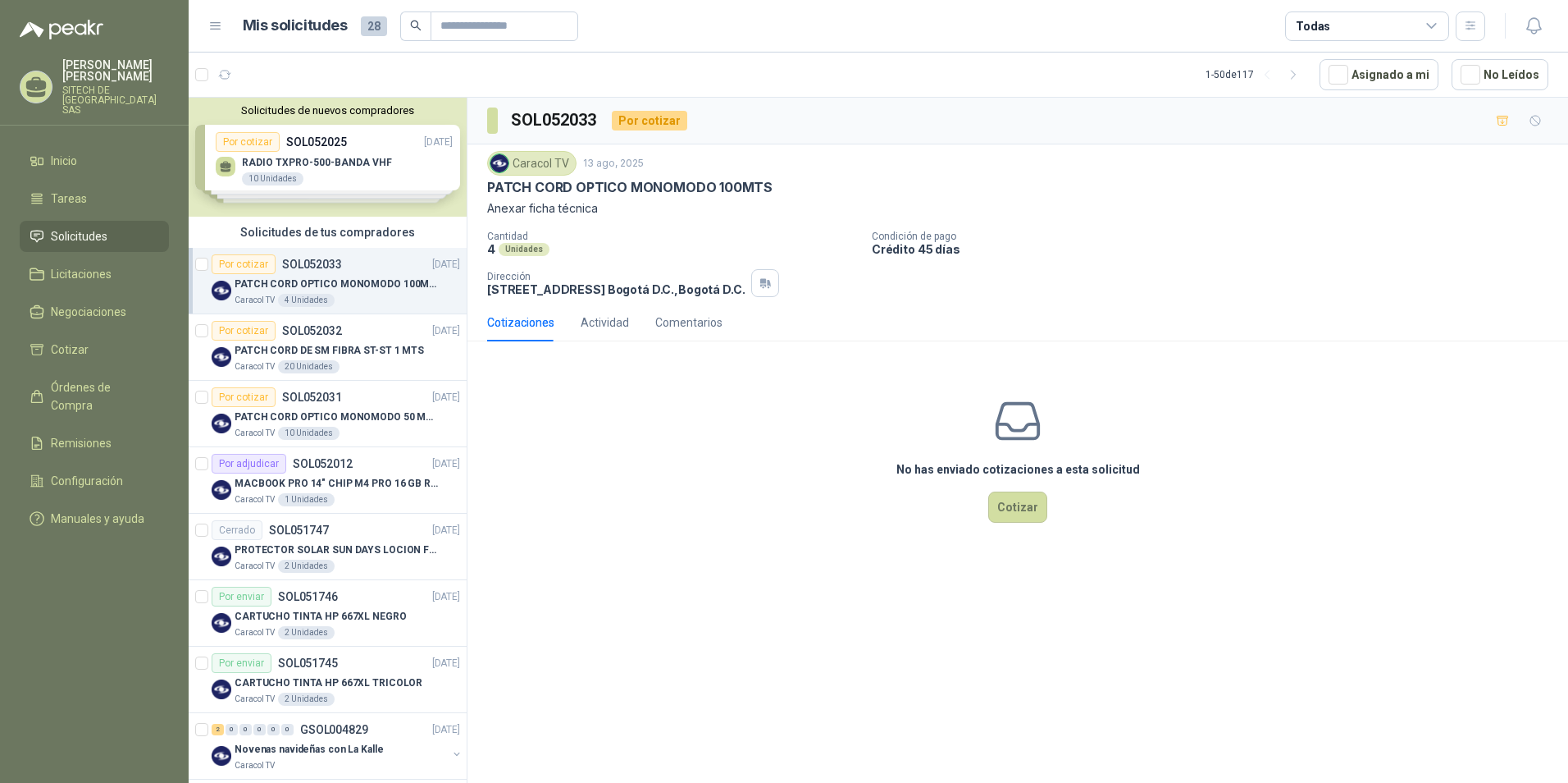
click at [554, 188] on p "PATCH CORD OPTICO MONOMODO 100MTS" at bounding box center [629, 187] width 285 height 17
copy p "PATCH CORD OPTICO MONOMODO 100MTS"
